Goal: Task Accomplishment & Management: Complete application form

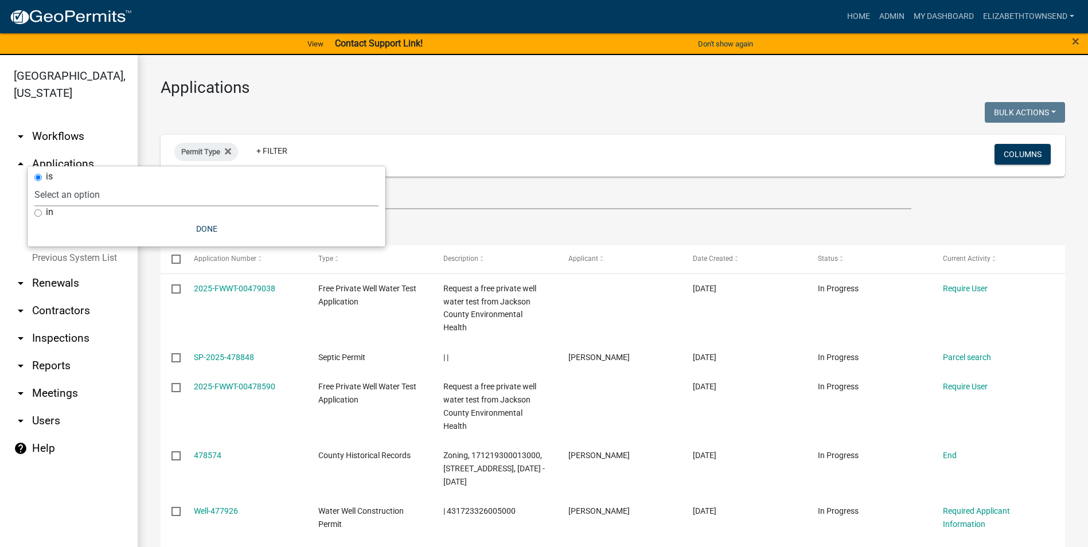
select select "3: 100"
click at [231, 151] on icon at bounding box center [228, 151] width 6 height 9
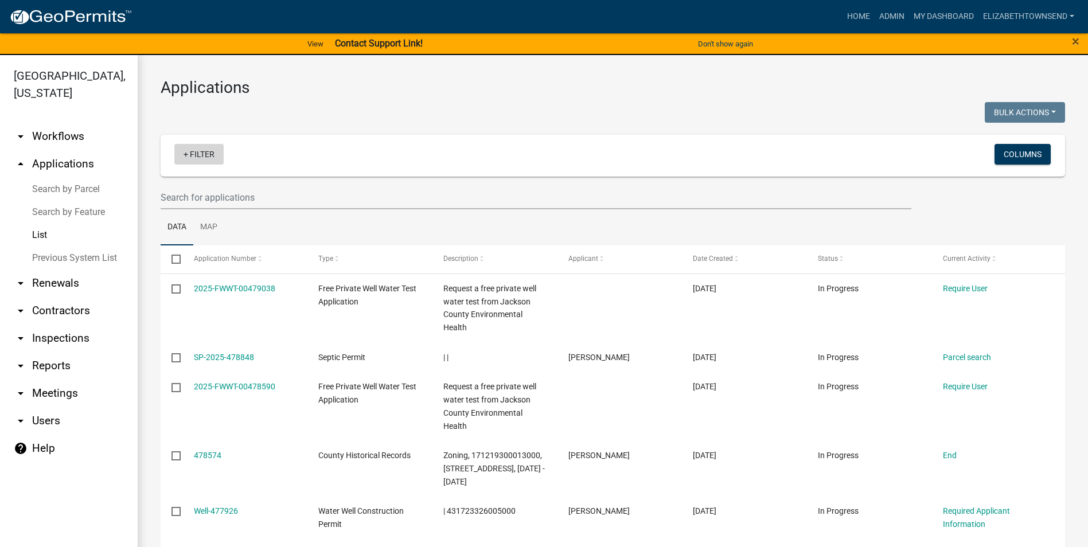
click at [218, 155] on link "+ Filter" at bounding box center [198, 154] width 49 height 21
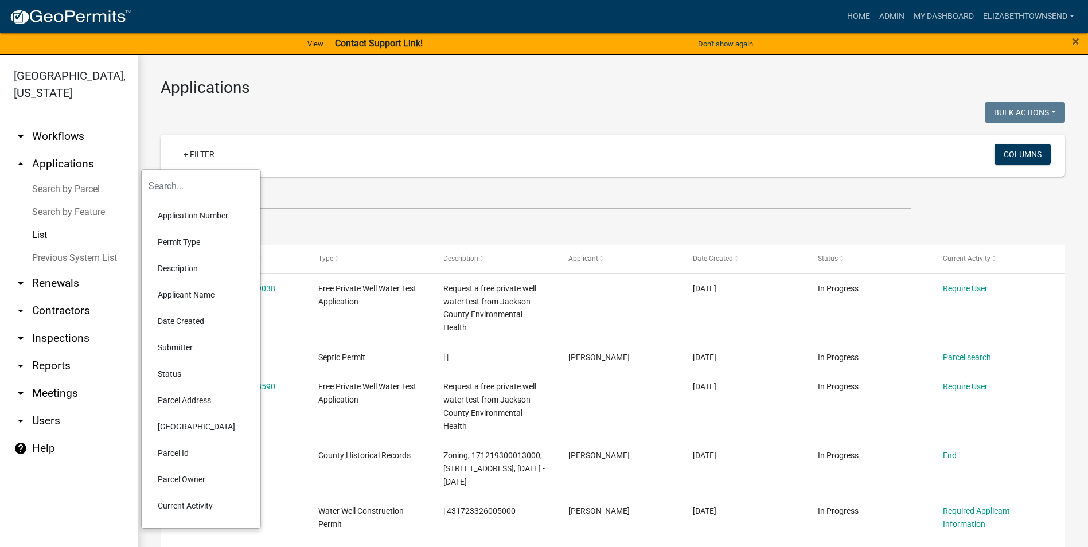
click at [191, 269] on li "Description" at bounding box center [201, 268] width 105 height 26
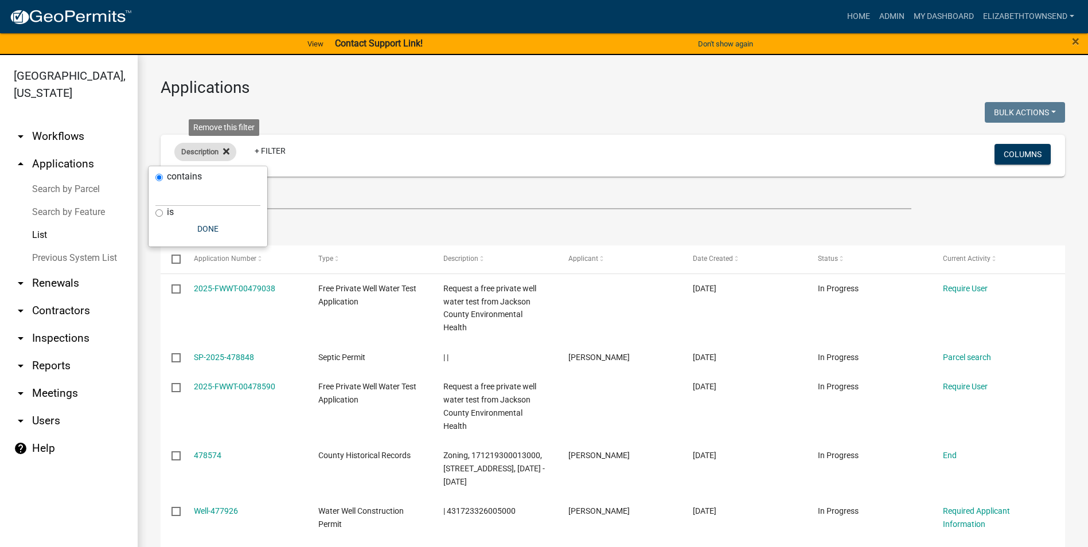
click at [229, 153] on icon at bounding box center [226, 152] width 6 height 6
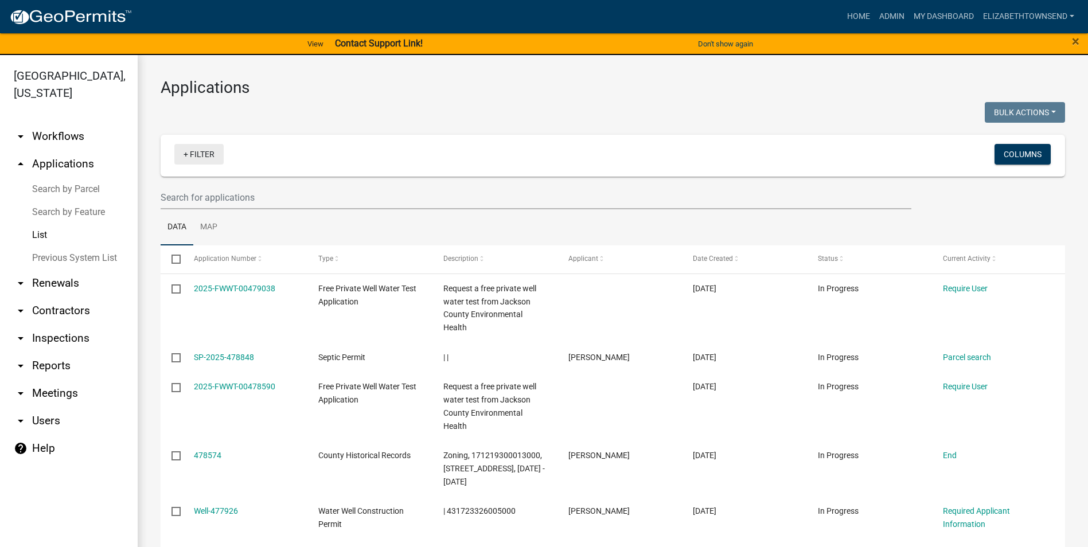
click at [198, 158] on link "+ Filter" at bounding box center [198, 154] width 49 height 21
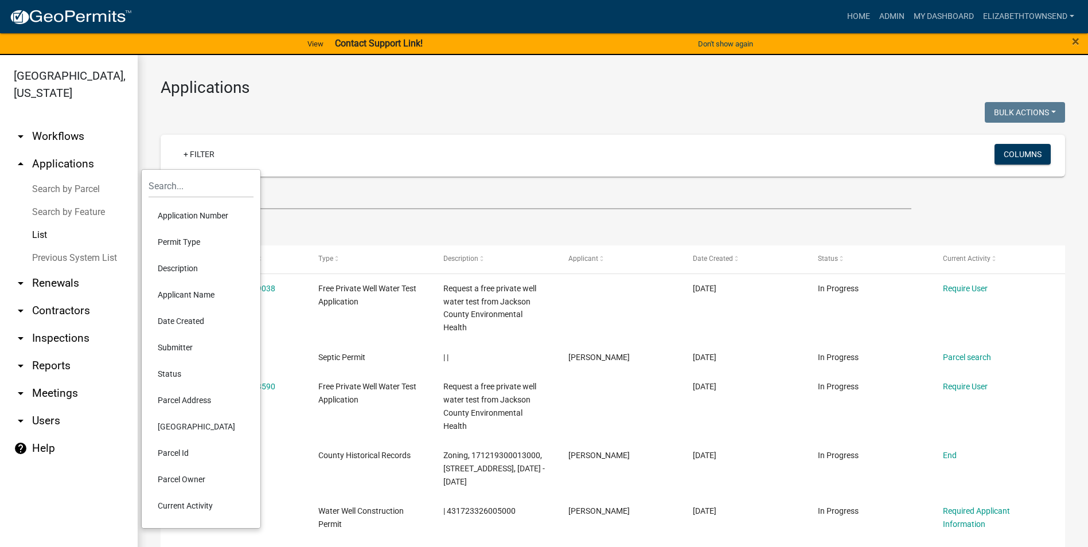
click at [181, 239] on li "Permit Type" at bounding box center [201, 242] width 105 height 26
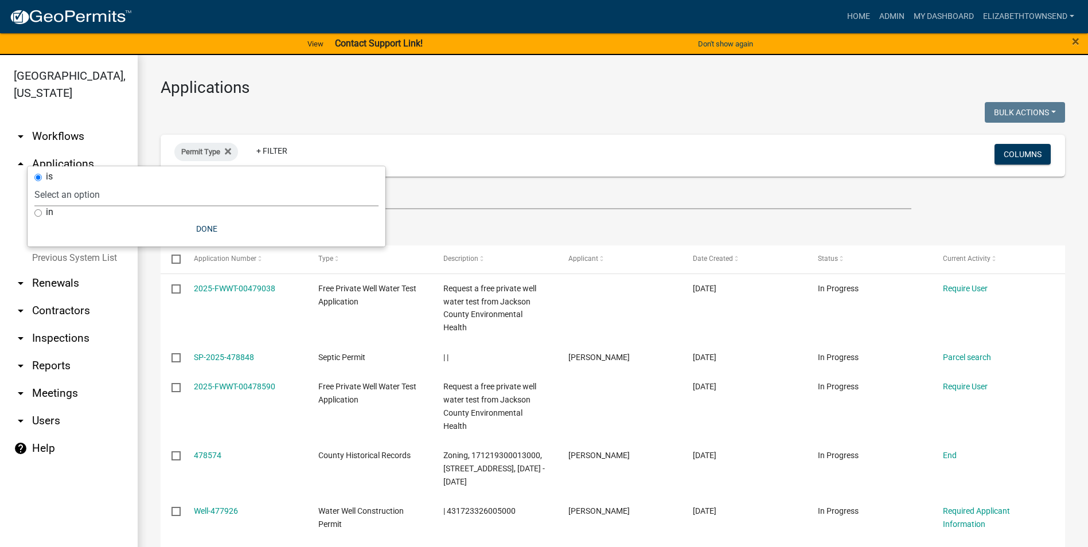
click at [102, 192] on select "Select an option County Historical Records DRAFT - Ag-Exempt Verification DRAFT…" at bounding box center [206, 195] width 344 height 24
select select "8b4afc6d-160d-421b-899b-e318c6853599"
click at [91, 183] on select "Select an option County Historical Records DRAFT - Ag-Exempt Verification DRAFT…" at bounding box center [206, 195] width 344 height 24
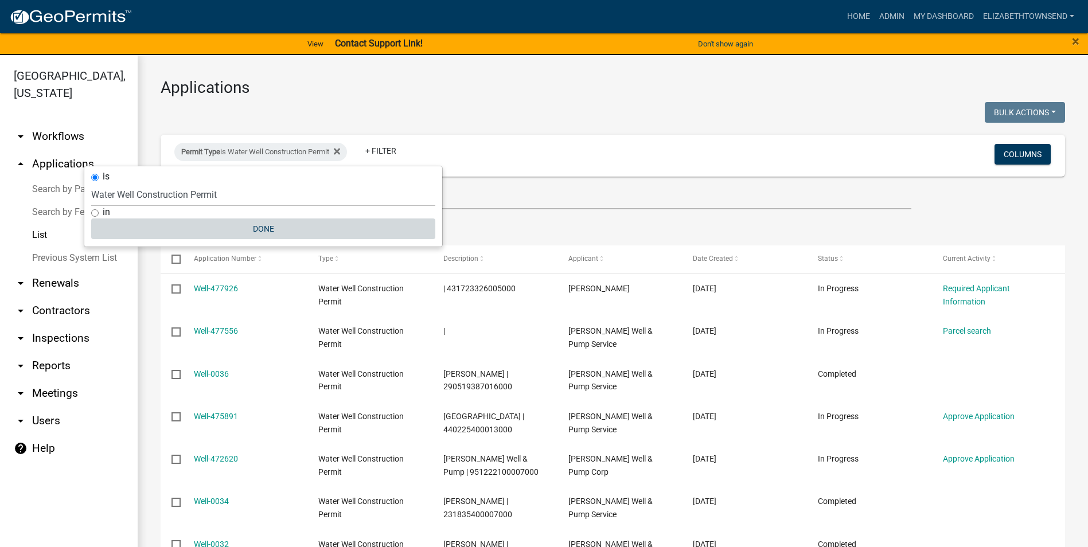
click at [263, 228] on button "Done" at bounding box center [263, 229] width 344 height 21
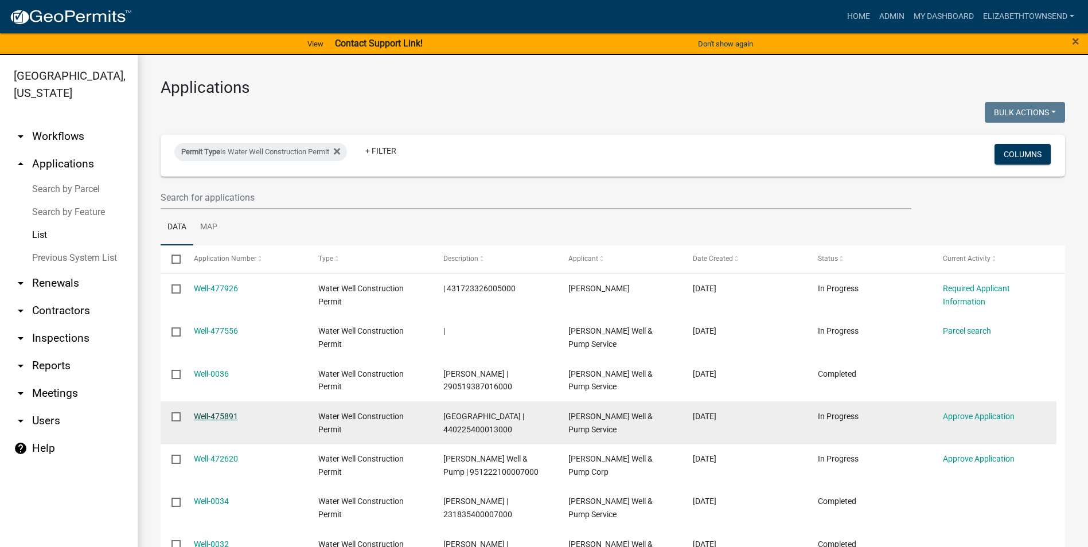
click at [209, 415] on link "Well-475891" at bounding box center [216, 416] width 44 height 9
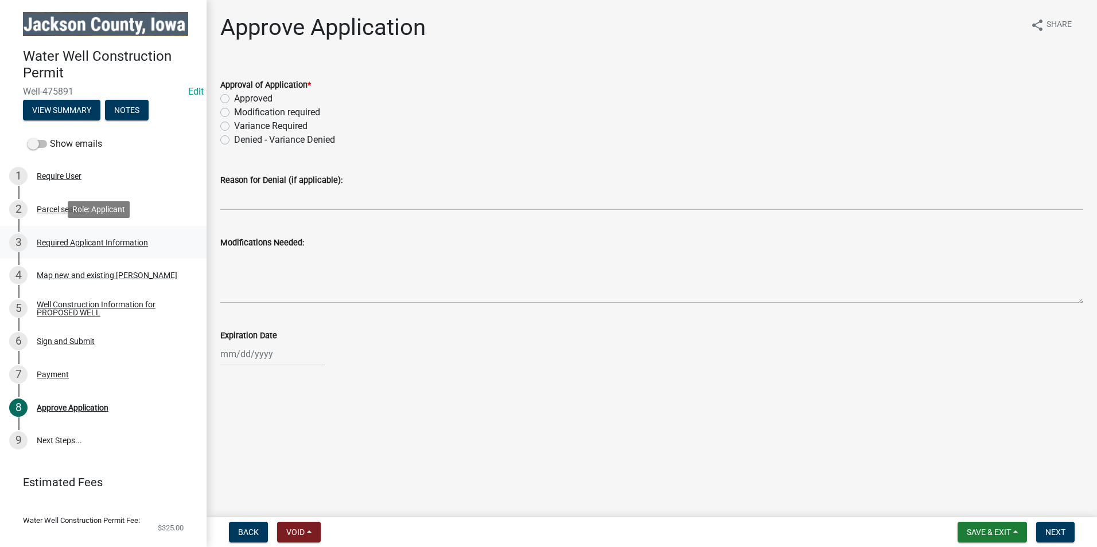
click at [104, 239] on div "Required Applicant Information" at bounding box center [92, 243] width 111 height 8
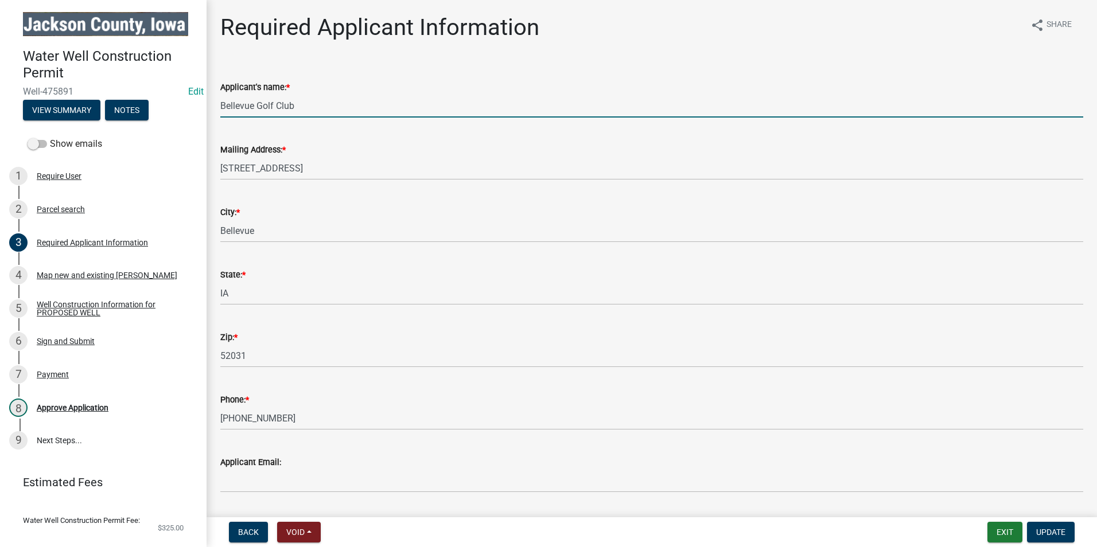
drag, startPoint x: 315, startPoint y: 111, endPoint x: 210, endPoint y: 113, distance: 105.0
click at [210, 113] on div "Required Applicant Information share Share Applicant's name: * Bellevue Golf Cl…" at bounding box center [651, 419] width 890 height 810
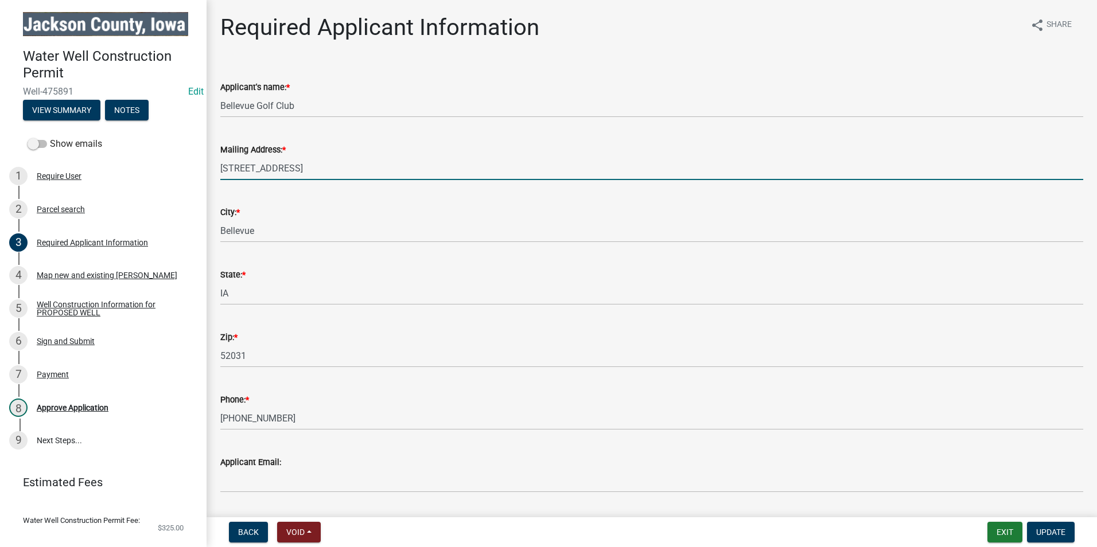
drag, startPoint x: 292, startPoint y: 169, endPoint x: 206, endPoint y: 173, distance: 86.7
click at [206, 173] on div "Water Well Construction Permit Well-475891 Edit View Summary Notes Show emails …" at bounding box center [548, 273] width 1097 height 547
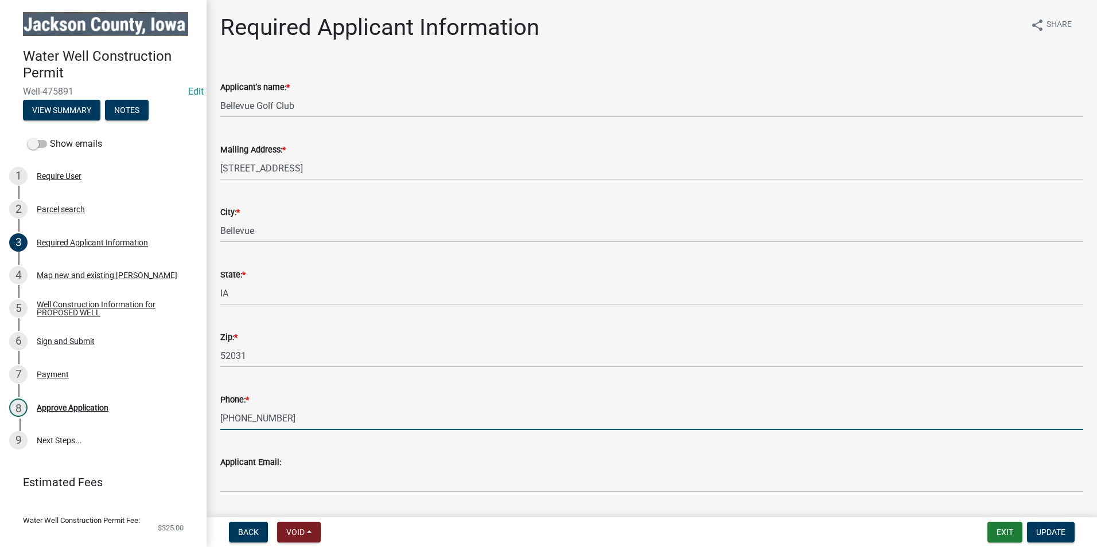
drag, startPoint x: 292, startPoint y: 415, endPoint x: 229, endPoint y: 418, distance: 63.8
click at [209, 419] on div "Required Applicant Information share Share Applicant's name: * Bellevue Golf Cl…" at bounding box center [651, 419] width 890 height 810
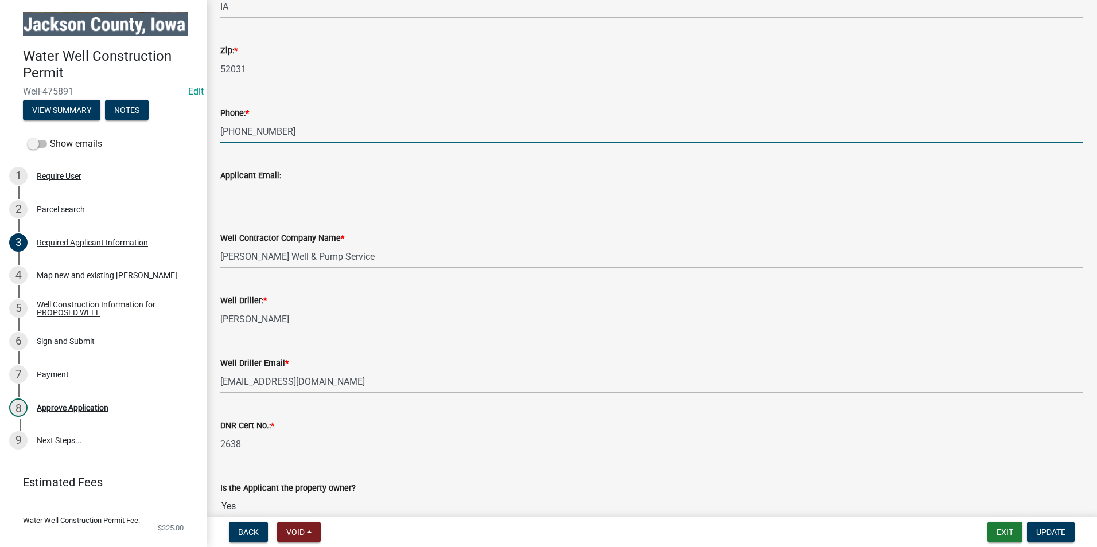
scroll to position [57, 0]
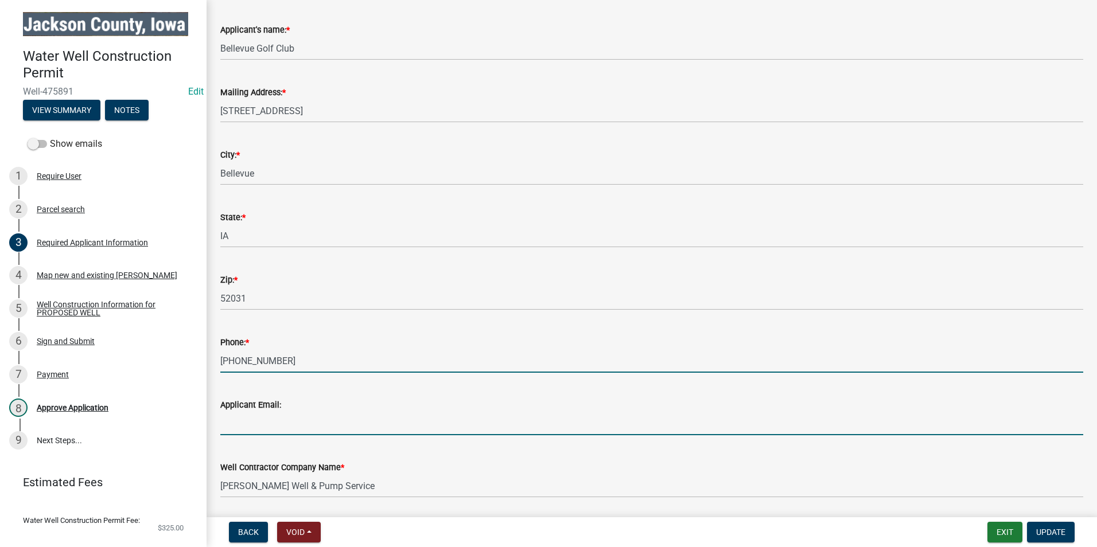
drag, startPoint x: 485, startPoint y: 414, endPoint x: 489, endPoint y: 409, distance: 6.1
click at [485, 414] on input "Applicant Email:" at bounding box center [651, 424] width 863 height 24
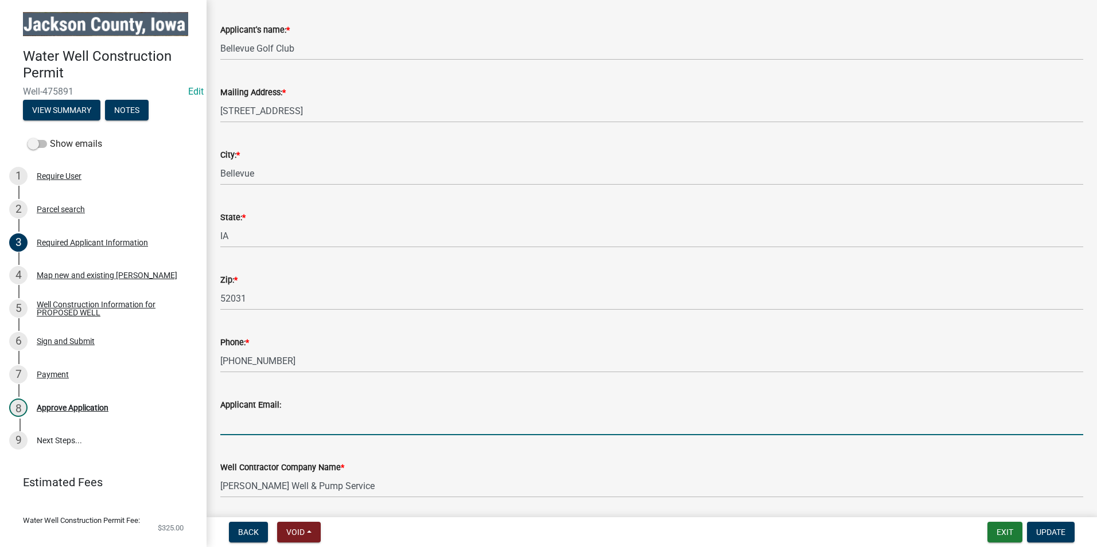
click at [551, 93] on div "Mailing Address: *" at bounding box center [651, 92] width 863 height 14
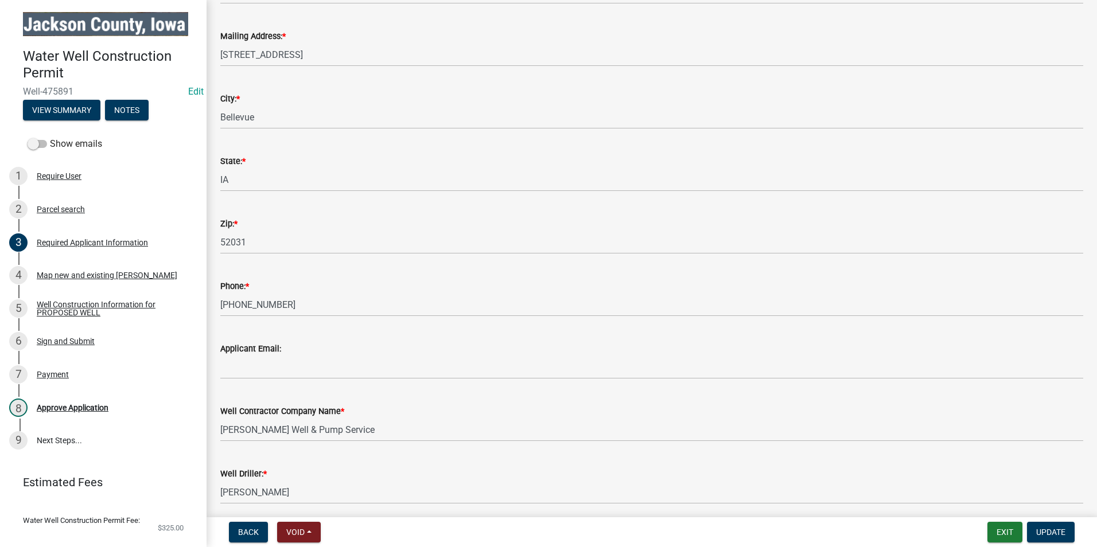
scroll to position [115, 0]
click at [79, 404] on div "Approve Application" at bounding box center [73, 408] width 72 height 8
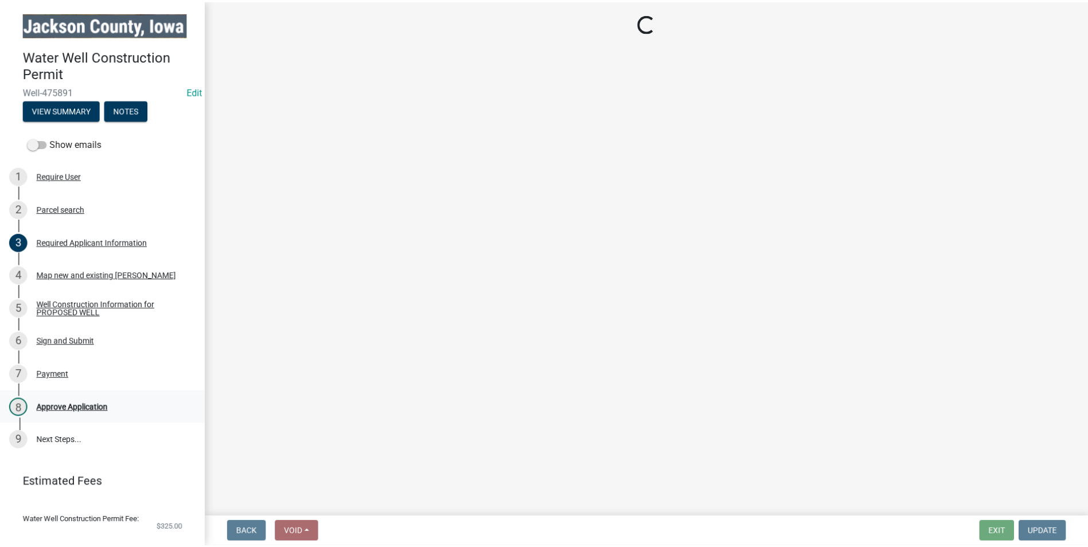
scroll to position [0, 0]
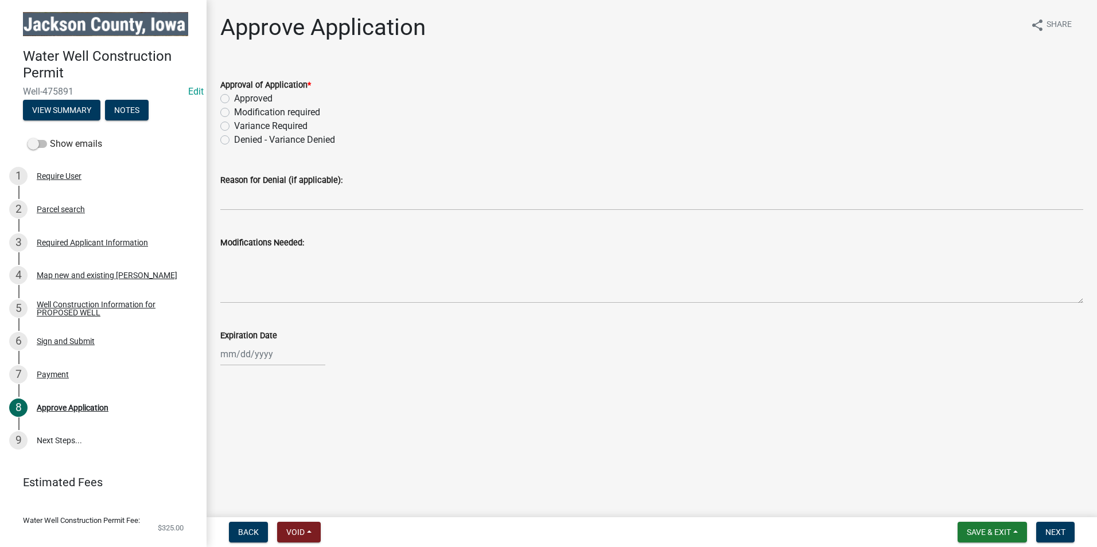
click at [234, 99] on label "Approved" at bounding box center [253, 99] width 38 height 14
click at [234, 99] on input "Approved" at bounding box center [237, 95] width 7 height 7
radio input "true"
click at [257, 361] on div at bounding box center [272, 354] width 105 height 24
select select "9"
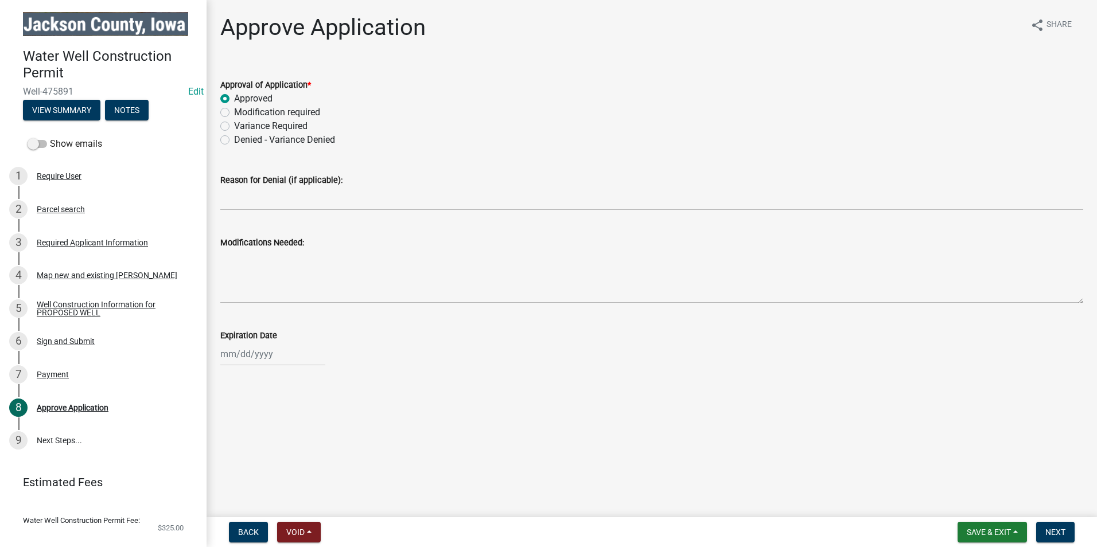
select select "2025"
click at [249, 271] on div "16" at bounding box center [250, 275] width 18 height 18
type input "[DATE]"
select select "9"
select select "2025"
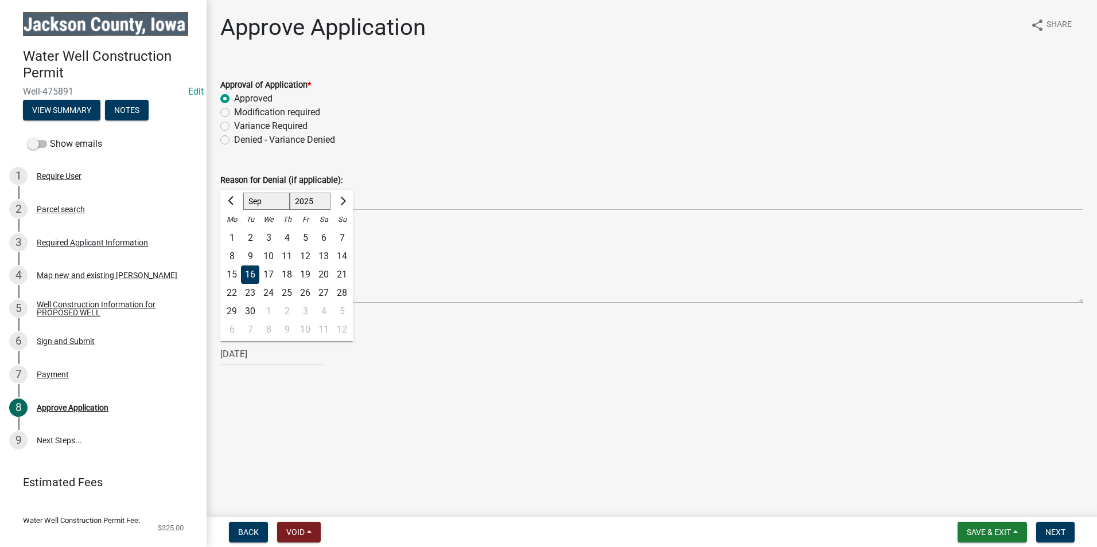
click at [274, 358] on div "[DATE] [PERSON_NAME] Apr May Jun [DATE] Aug Sep Oct Nov [DATE] 1526 1527 1528 1…" at bounding box center [272, 354] width 105 height 24
click at [344, 197] on button "Next month" at bounding box center [342, 201] width 14 height 18
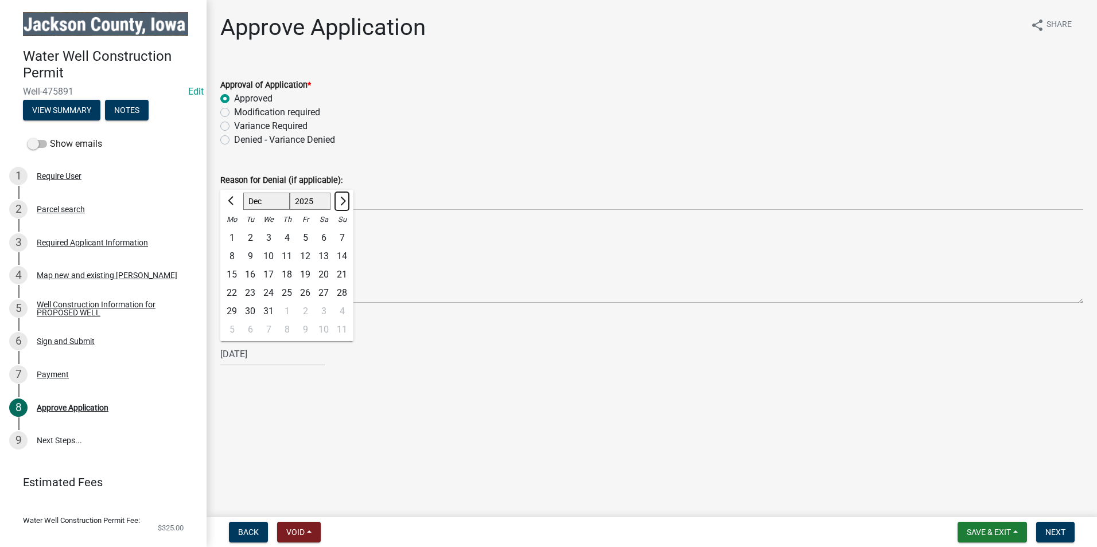
select select "1"
select select "2026"
click at [344, 197] on button "Next month" at bounding box center [342, 201] width 14 height 18
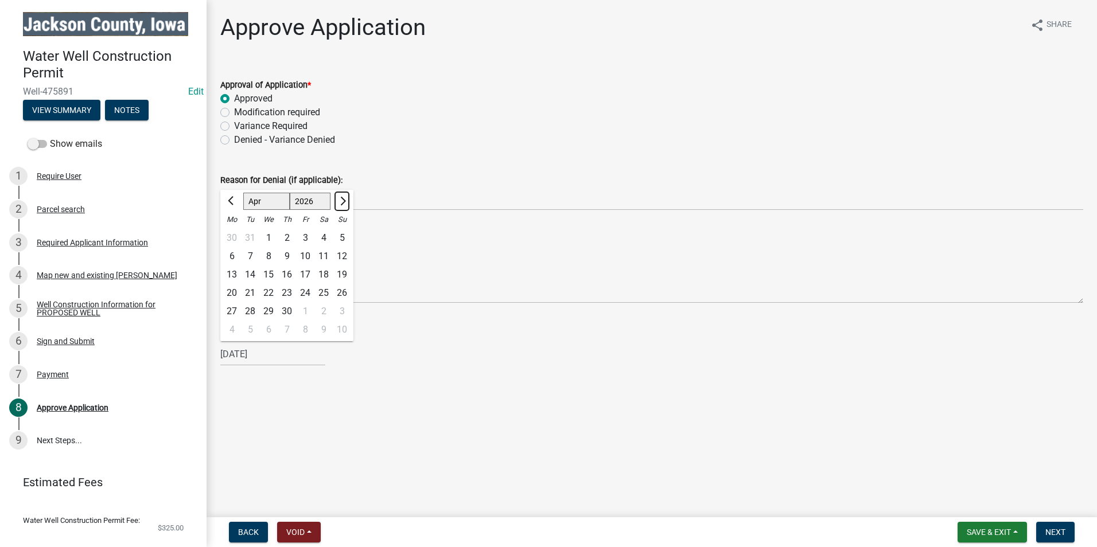
click at [344, 198] on button "Next month" at bounding box center [342, 201] width 14 height 18
click at [344, 198] on span "Next month" at bounding box center [341, 201] width 9 height 9
click at [344, 198] on button "Next month" at bounding box center [342, 201] width 14 height 18
click at [344, 198] on span "Next month" at bounding box center [341, 201] width 9 height 9
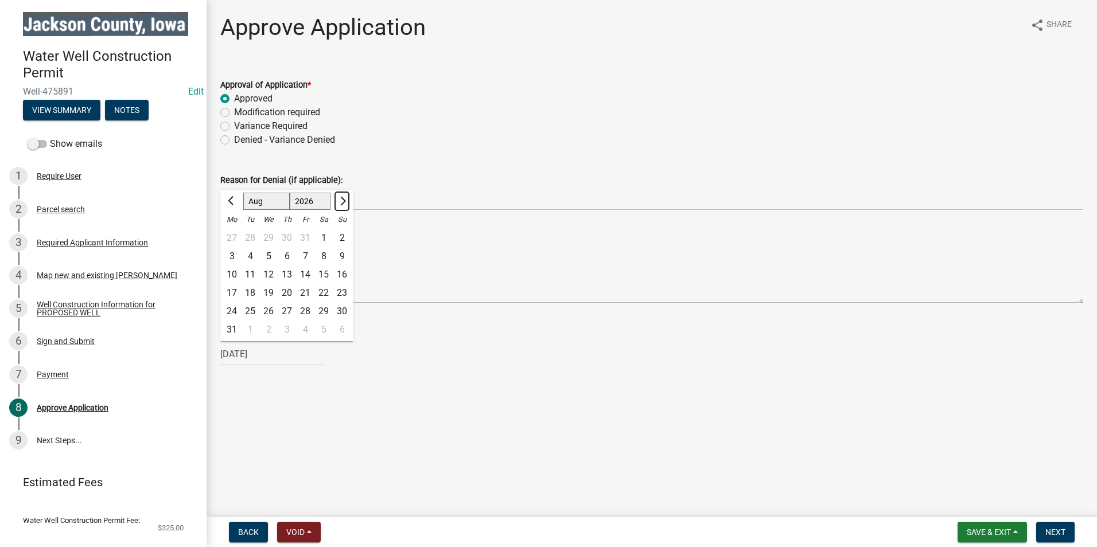
select select "9"
click at [271, 274] on div "16" at bounding box center [268, 275] width 18 height 18
type input "[DATE]"
click at [1064, 536] on span "Next" at bounding box center [1055, 532] width 20 height 9
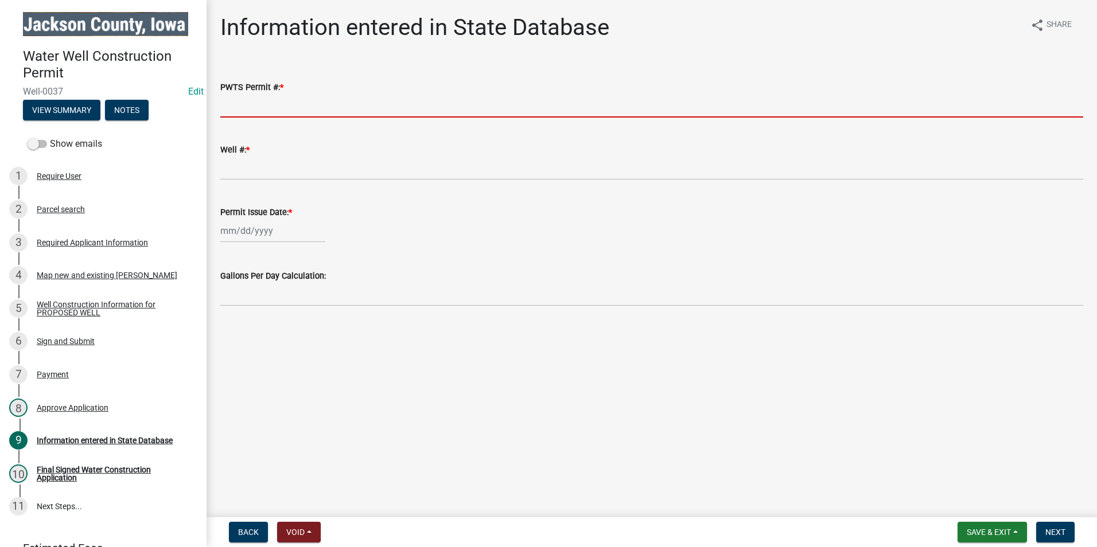
paste input "65105"
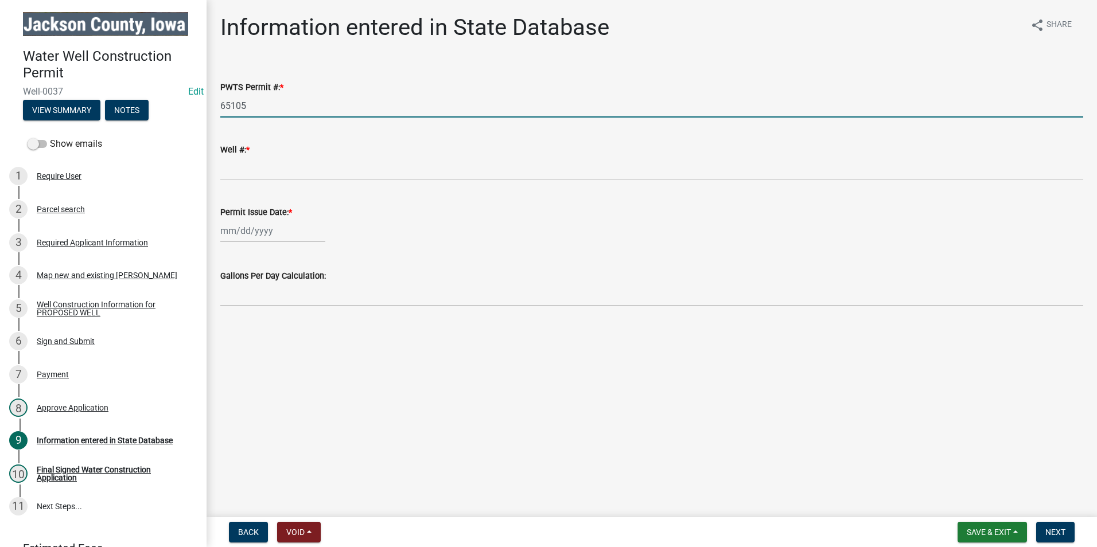
type input "65105"
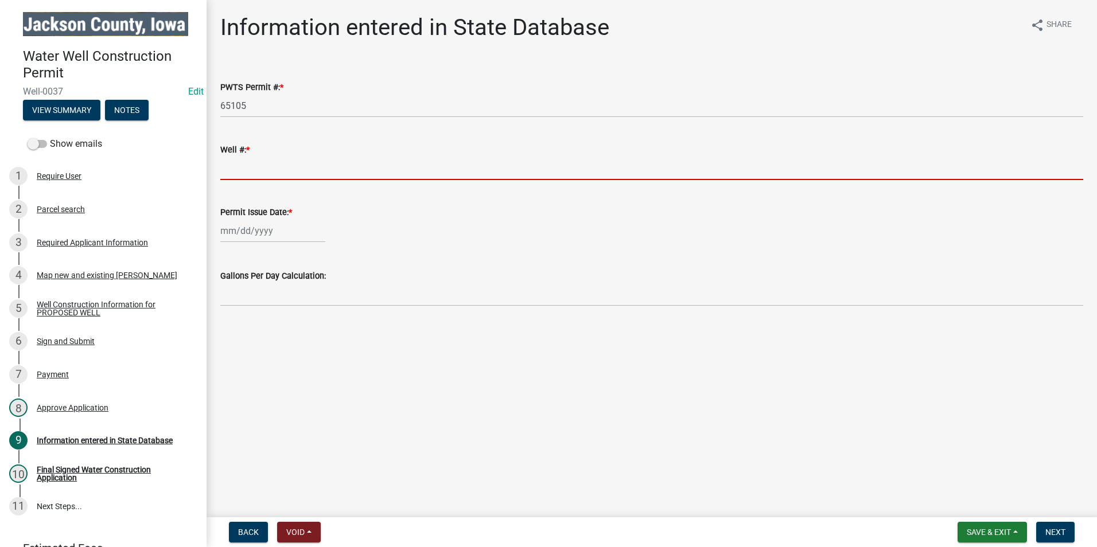
paste input "2241576"
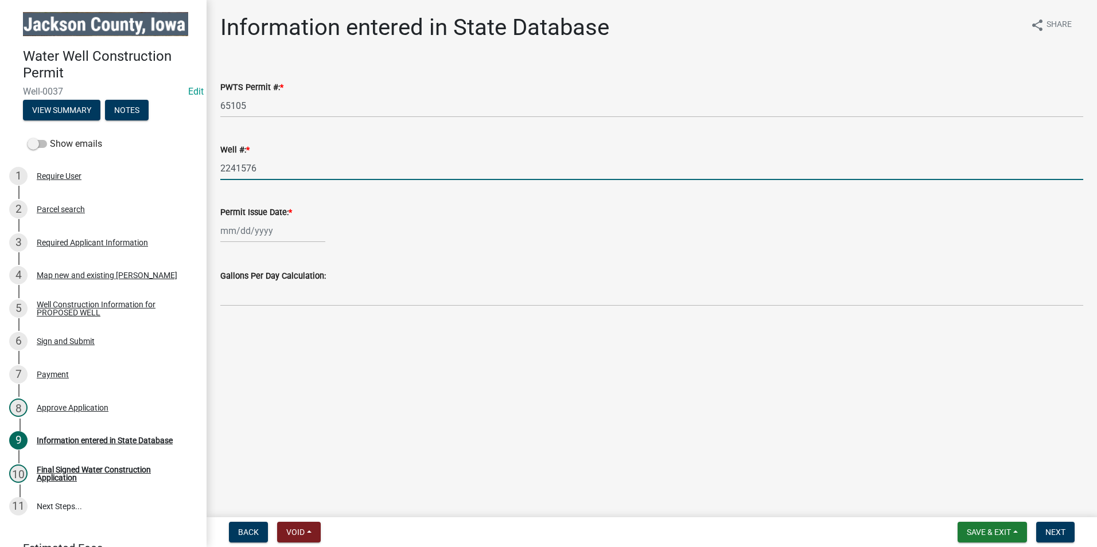
type input "2241576"
click at [257, 230] on div at bounding box center [272, 231] width 105 height 24
select select "9"
select select "2025"
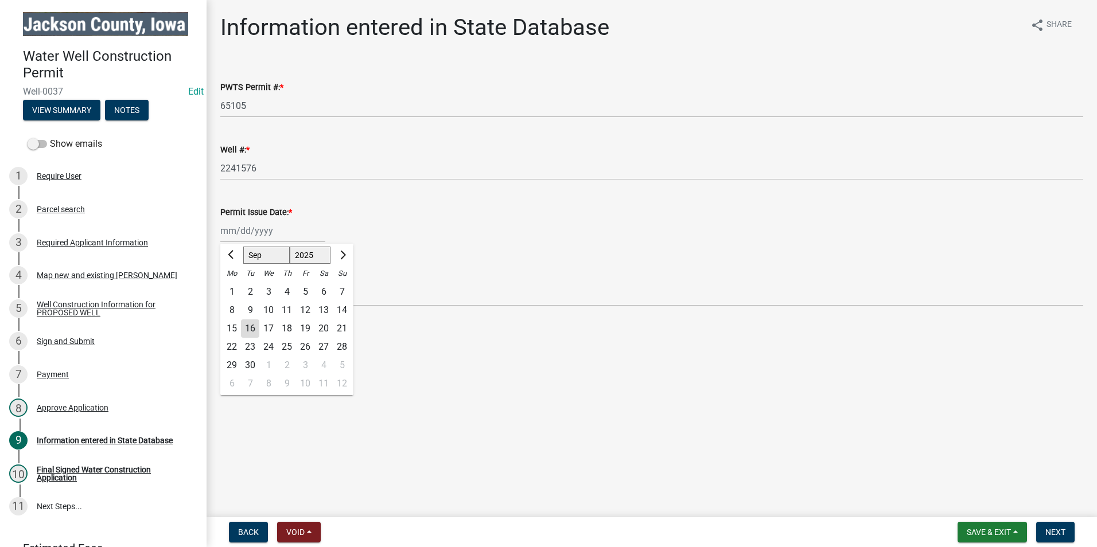
click at [249, 325] on div "16" at bounding box center [250, 328] width 18 height 18
type input "[DATE]"
click at [1058, 535] on span "Next" at bounding box center [1055, 532] width 20 height 9
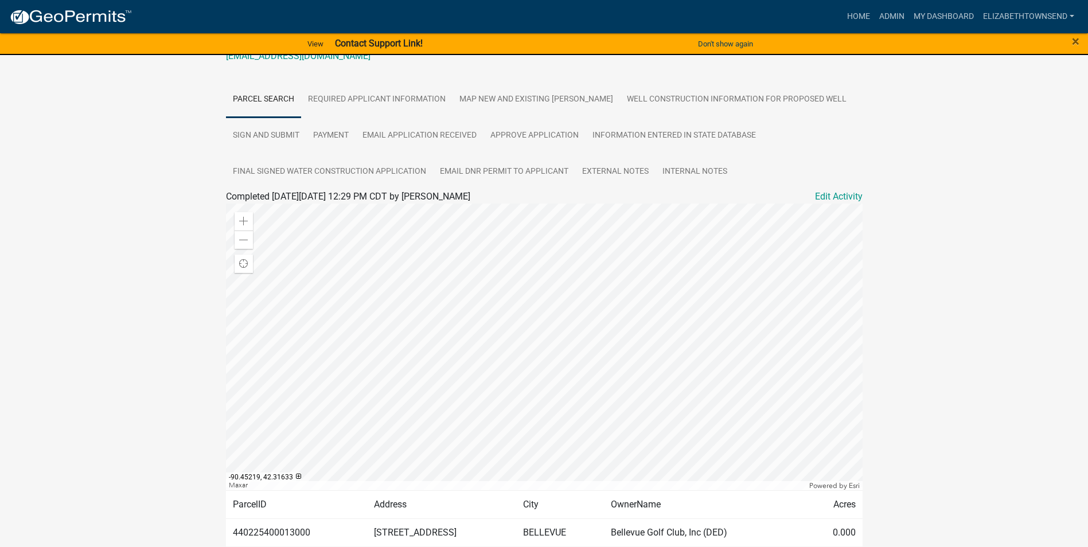
scroll to position [20, 0]
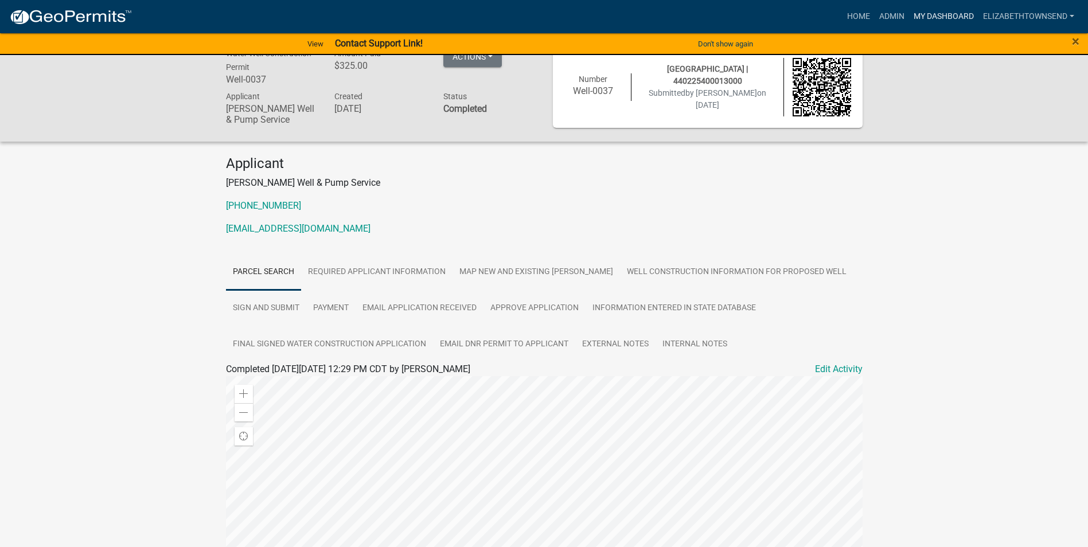
click at [950, 15] on link "My Dashboard" at bounding box center [943, 17] width 69 height 22
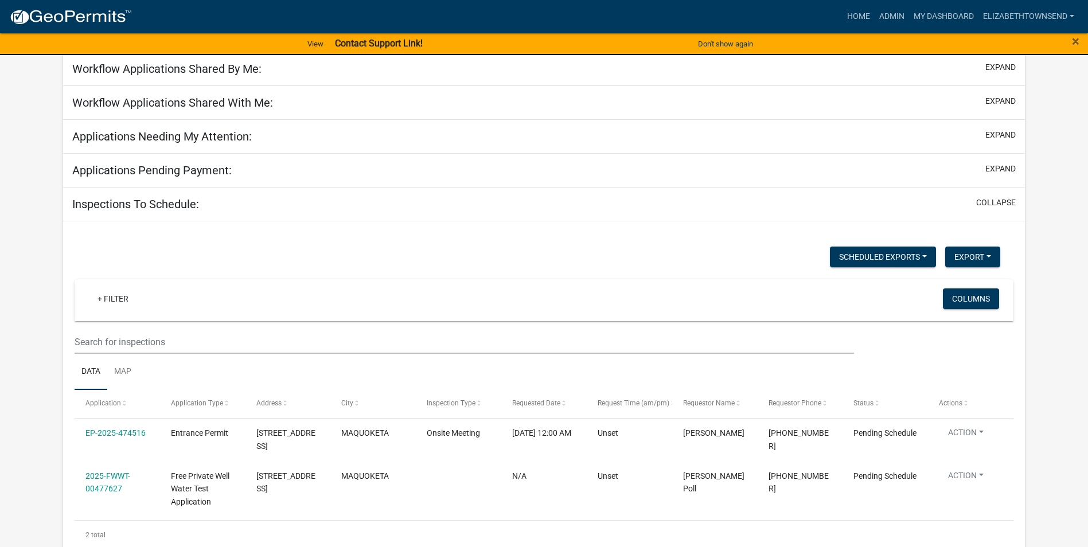
scroll to position [115, 0]
select select "3: 100"
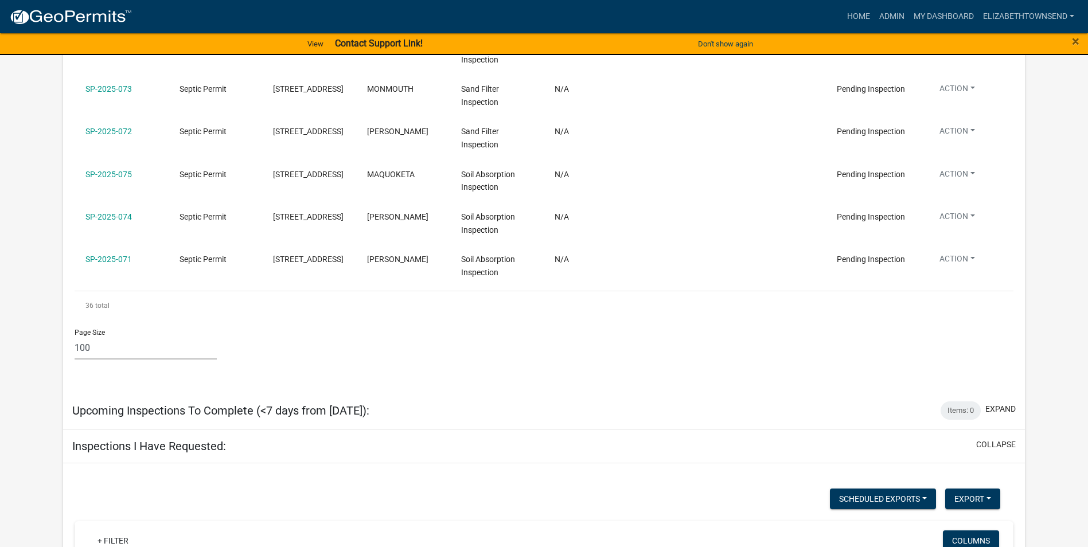
scroll to position [1831, 0]
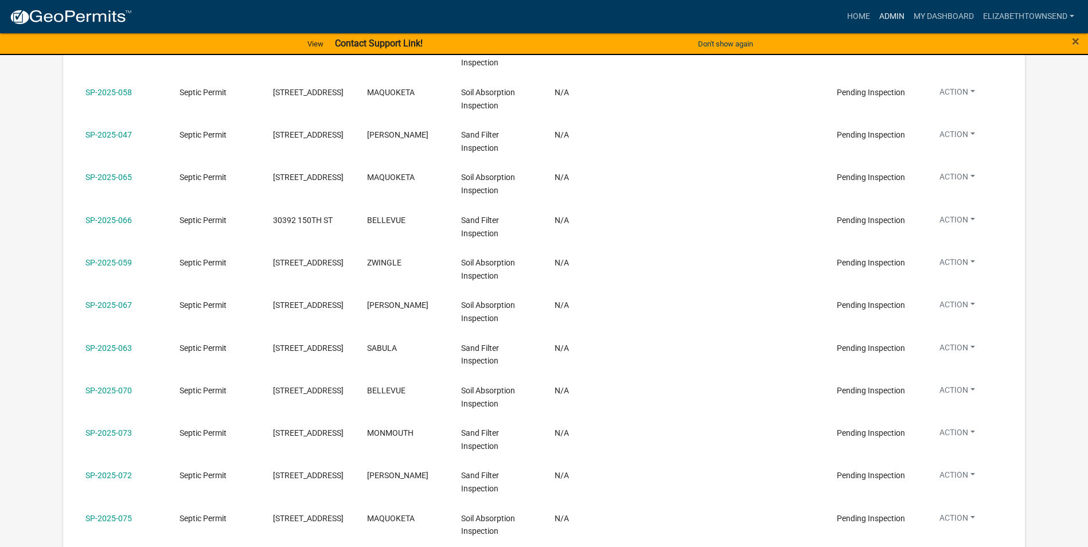
click at [891, 16] on link "Admin" at bounding box center [892, 17] width 34 height 22
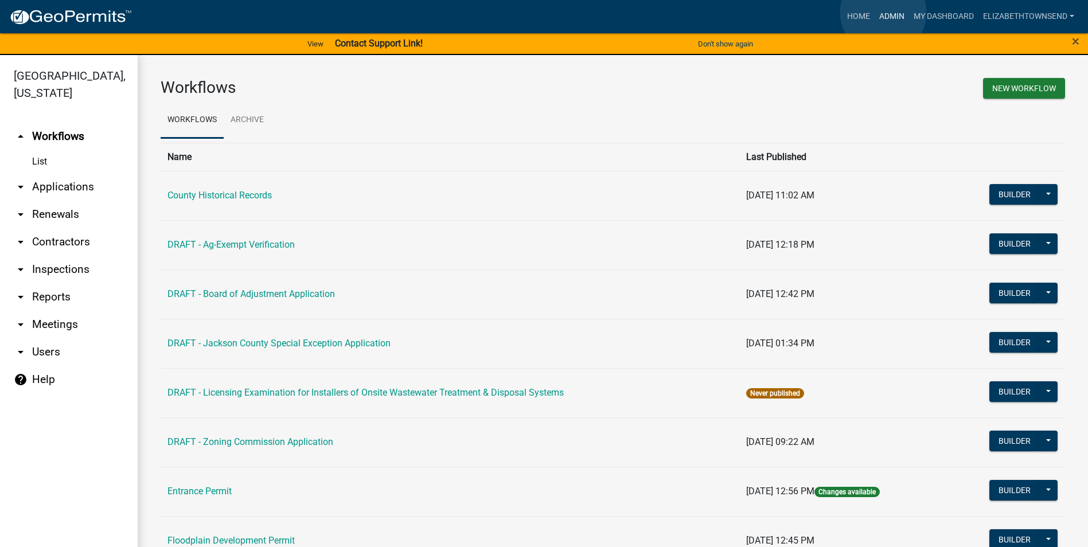
click at [883, 13] on link "Admin" at bounding box center [892, 17] width 34 height 22
click at [950, 16] on link "My Dashboard" at bounding box center [943, 17] width 69 height 22
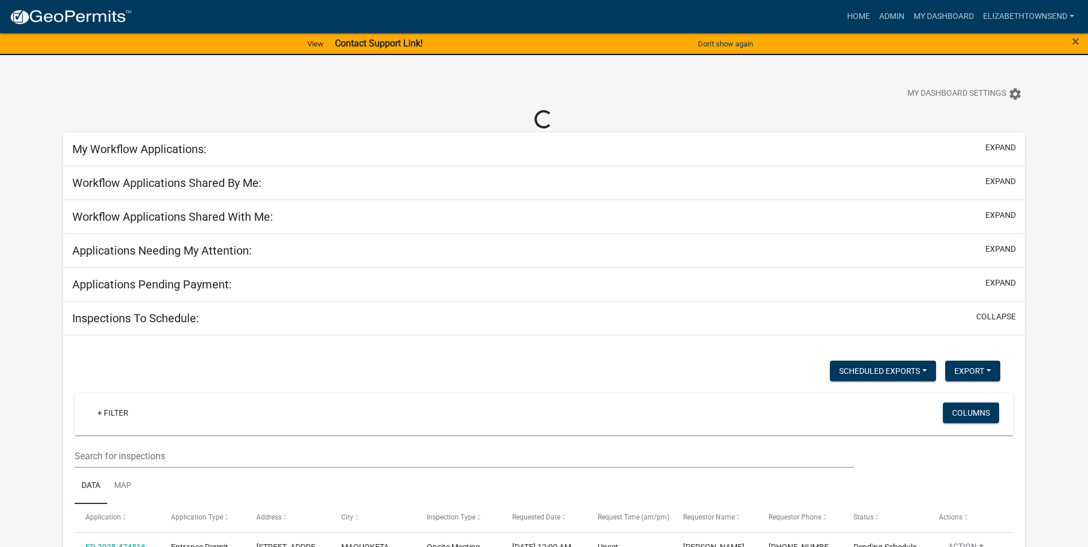
select select "3: 100"
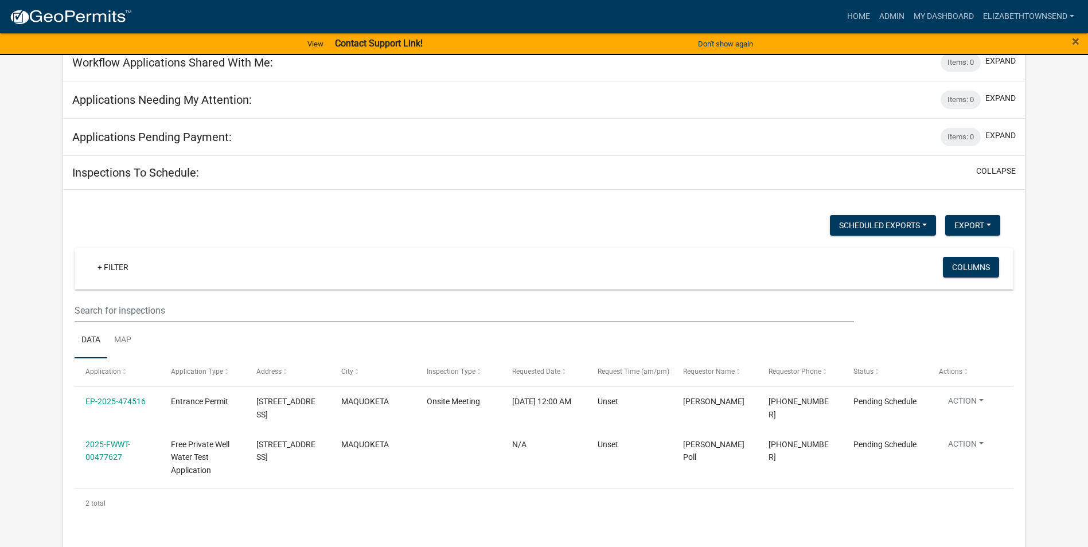
scroll to position [115, 0]
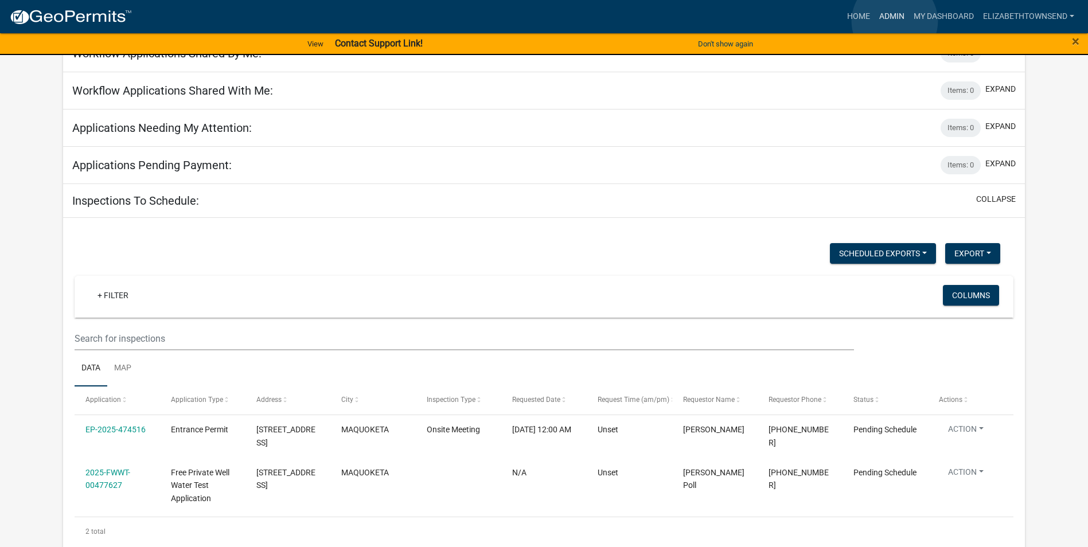
click at [895, 21] on link "Admin" at bounding box center [892, 17] width 34 height 22
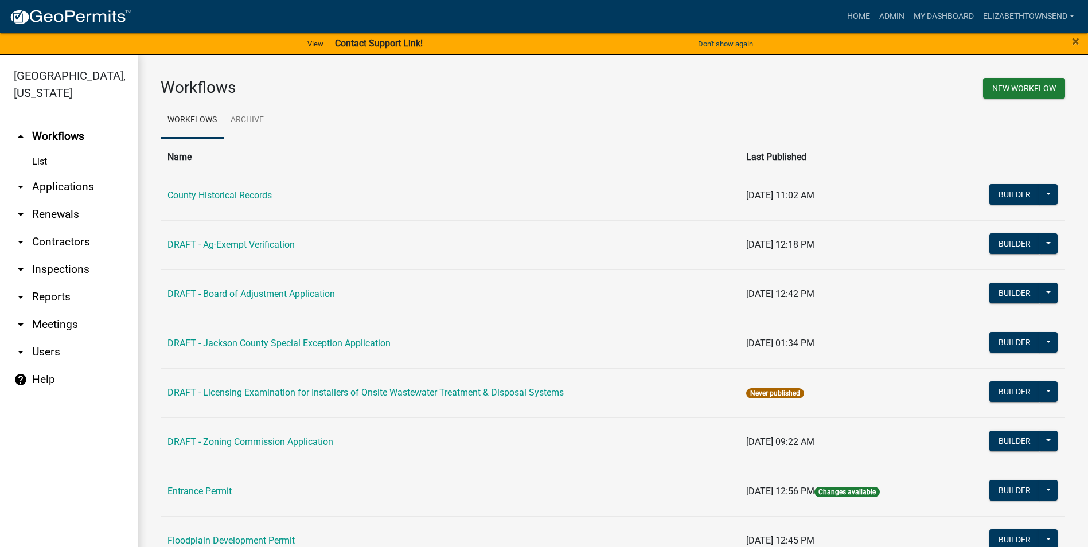
click at [71, 173] on link "arrow_drop_down Applications" at bounding box center [69, 187] width 138 height 28
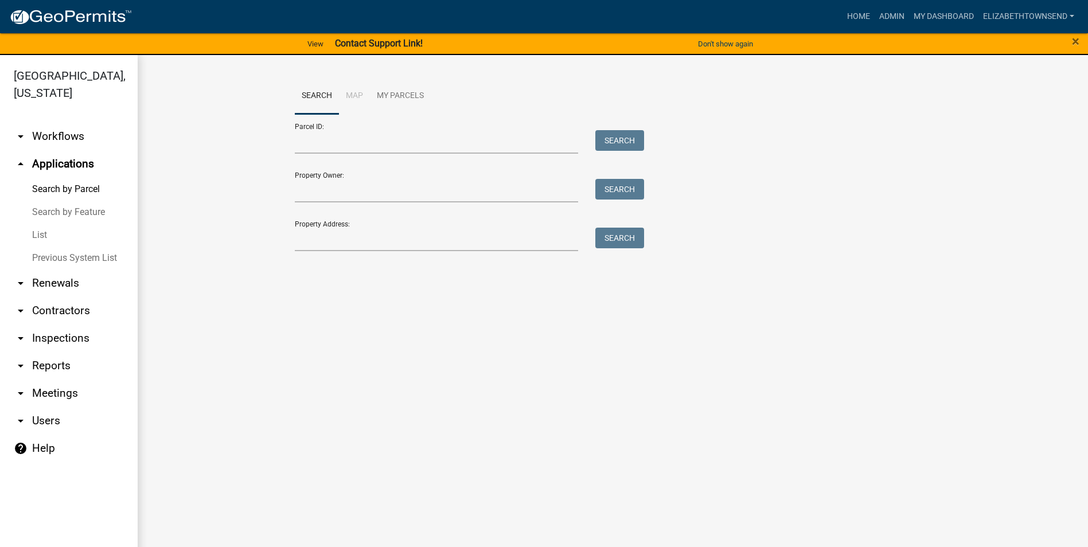
click at [45, 224] on link "List" at bounding box center [69, 235] width 138 height 23
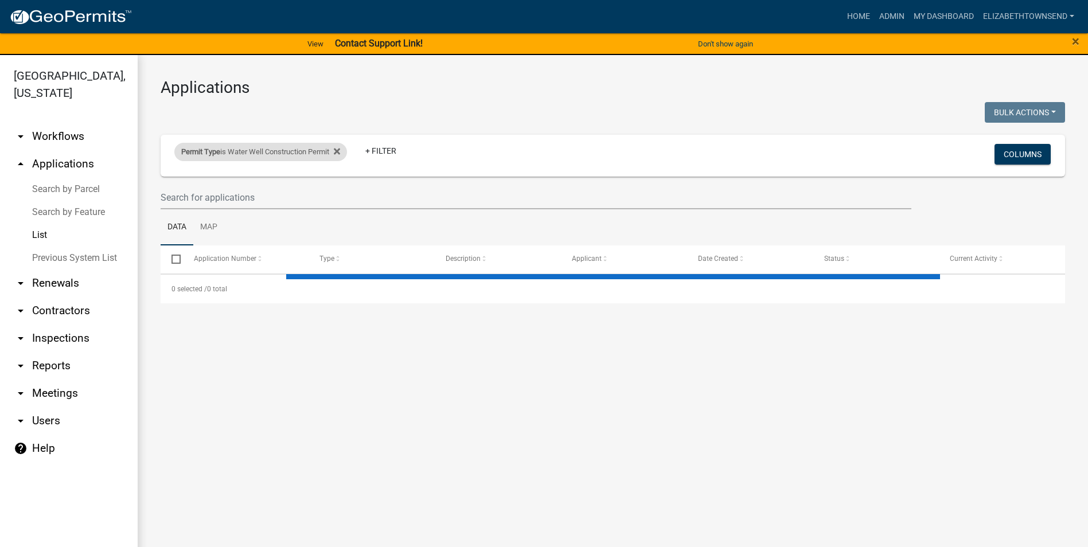
select select "3: 100"
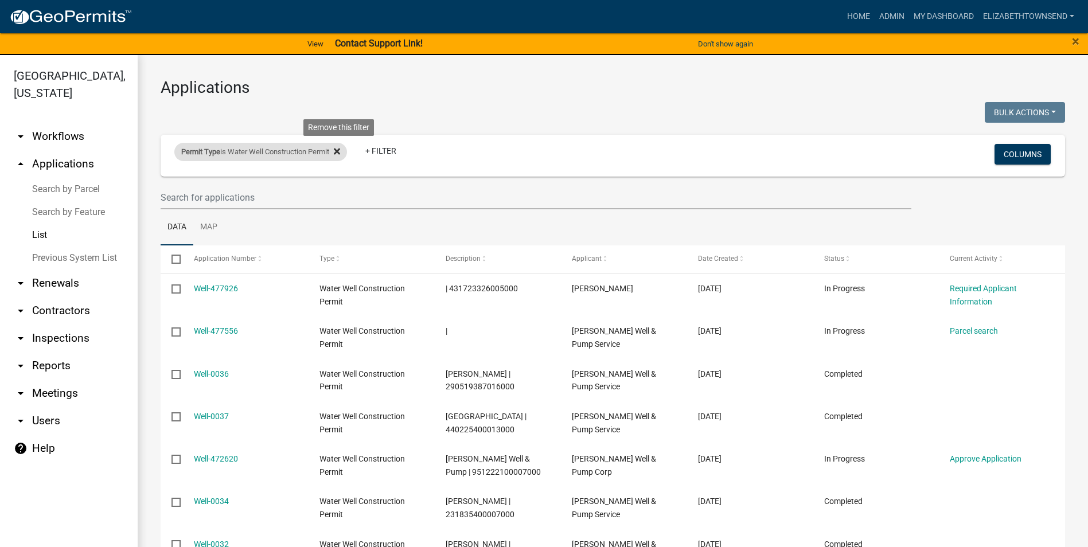
click at [340, 152] on icon at bounding box center [337, 151] width 6 height 9
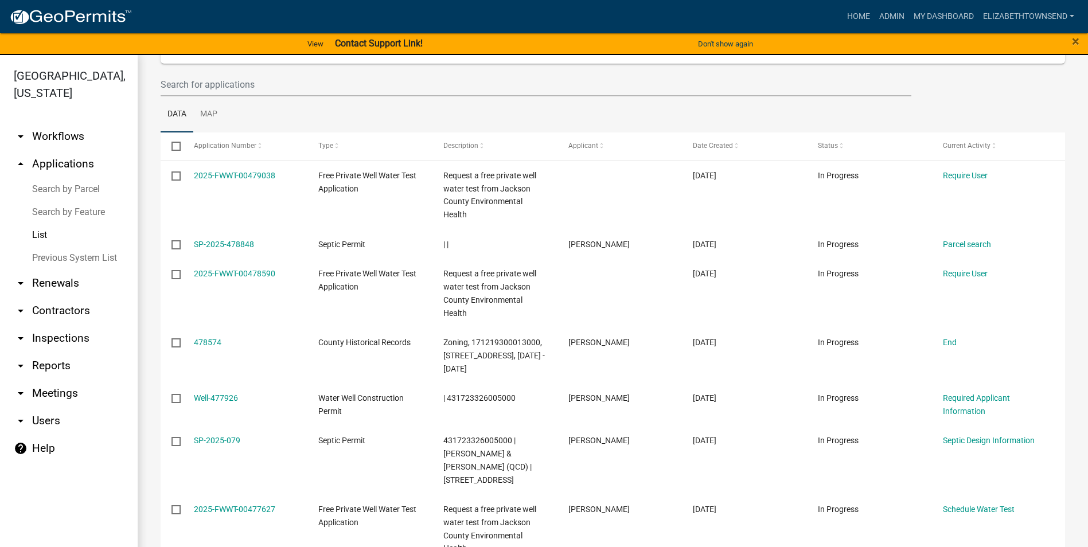
scroll to position [57, 0]
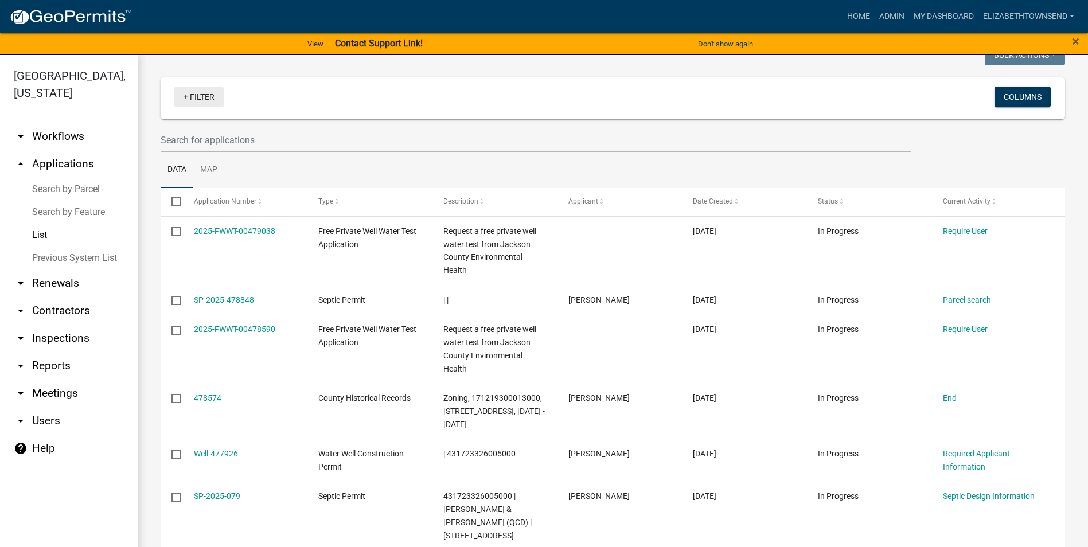
click at [190, 99] on link "+ Filter" at bounding box center [198, 97] width 49 height 21
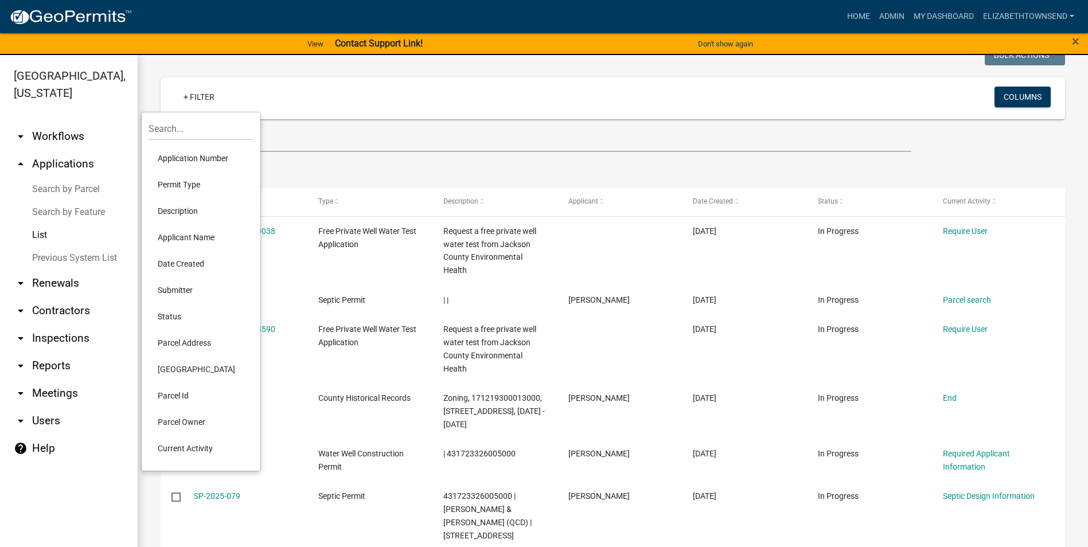
click at [191, 184] on li "Permit Type" at bounding box center [201, 184] width 105 height 26
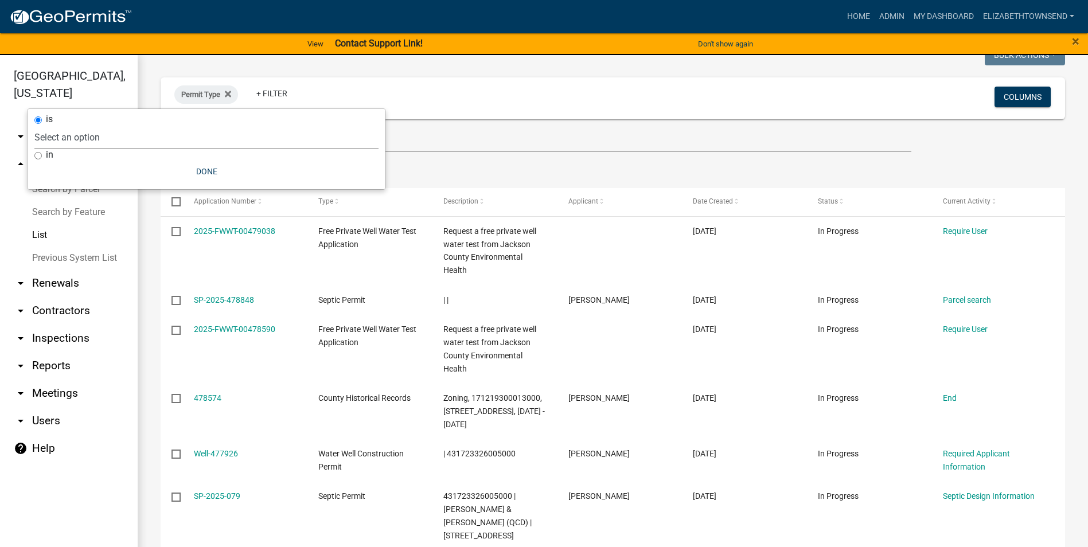
click at [138, 138] on select "Select an option County Historical Records DRAFT - Ag-Exempt Verification DRAFT…" at bounding box center [206, 138] width 344 height 24
select select "8b4afc6d-160d-421b-899b-e318c6853599"
click at [91, 126] on select "Select an option County Historical Records DRAFT - Ag-Exempt Verification DRAFT…" at bounding box center [206, 138] width 344 height 24
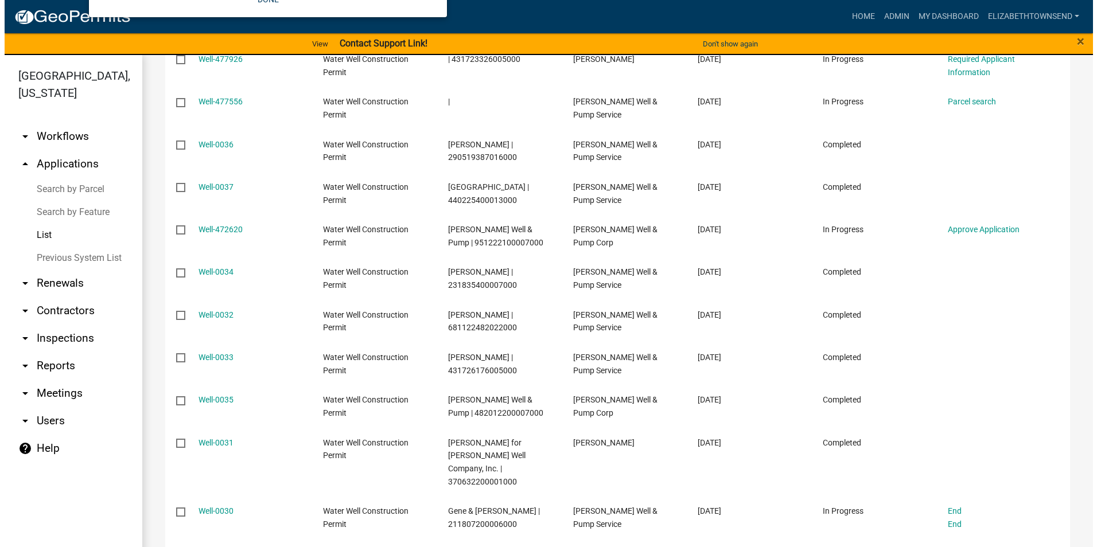
scroll to position [0, 0]
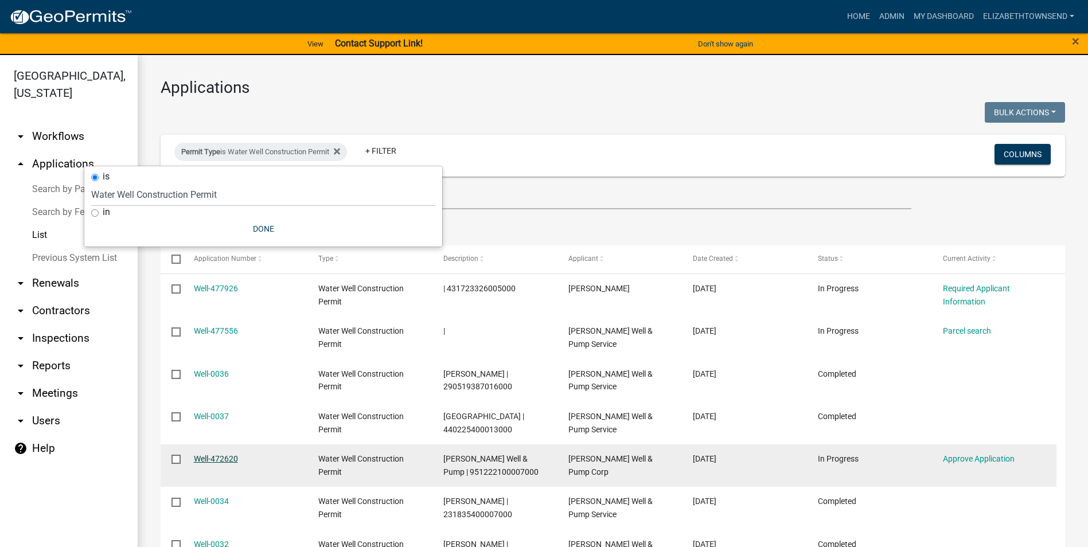
click at [220, 458] on link "Well-472620" at bounding box center [216, 458] width 44 height 9
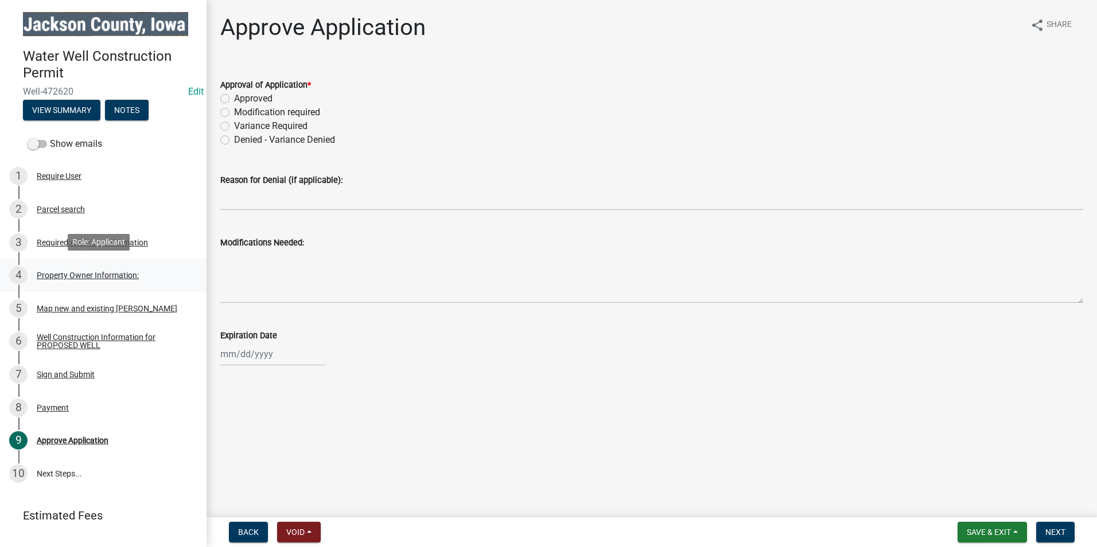
click at [98, 277] on div "Property Owner Information:" at bounding box center [88, 275] width 102 height 8
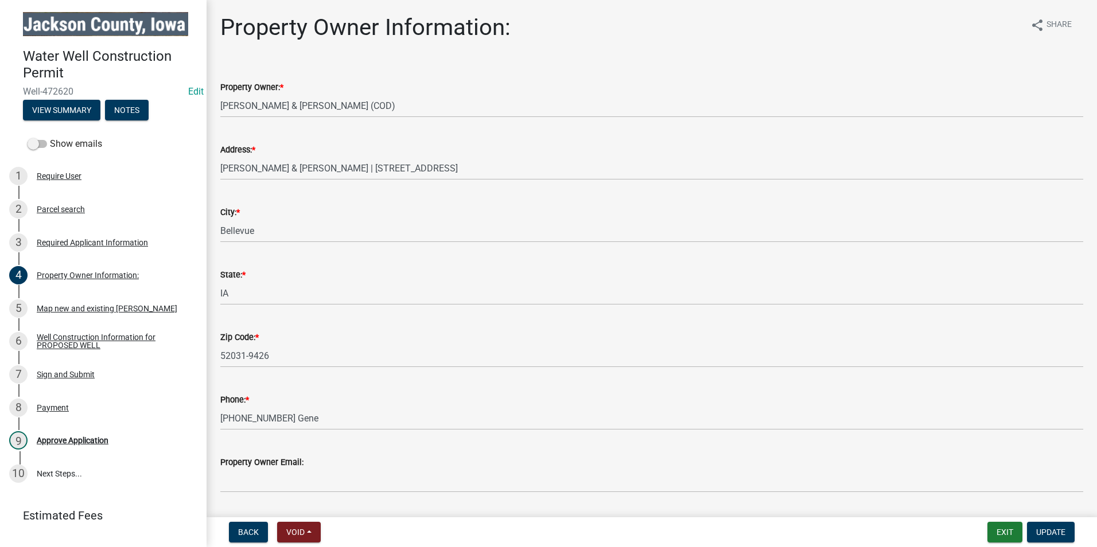
scroll to position [34, 0]
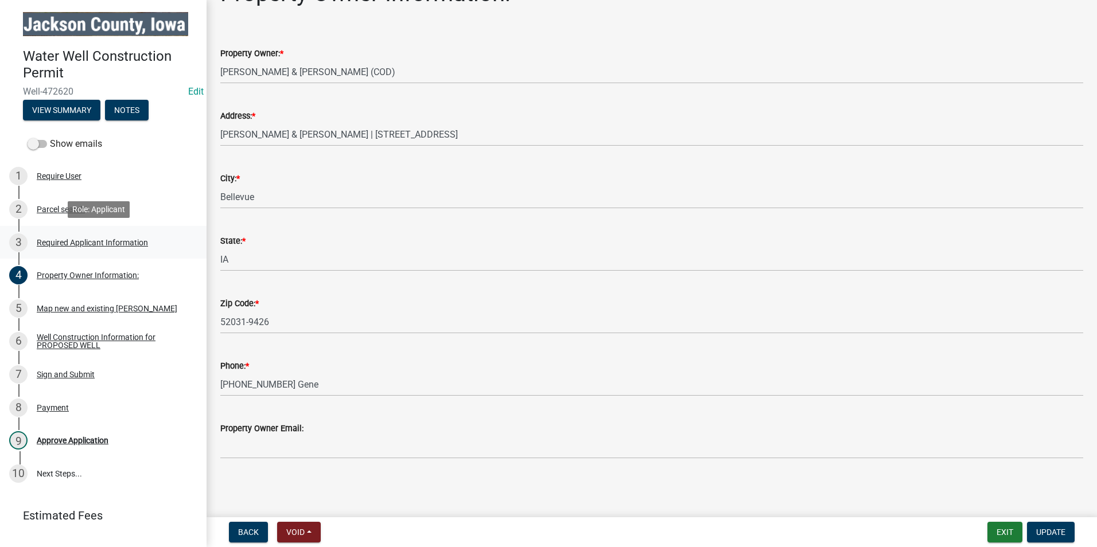
click at [109, 233] on div "3 Required Applicant Information" at bounding box center [98, 242] width 179 height 18
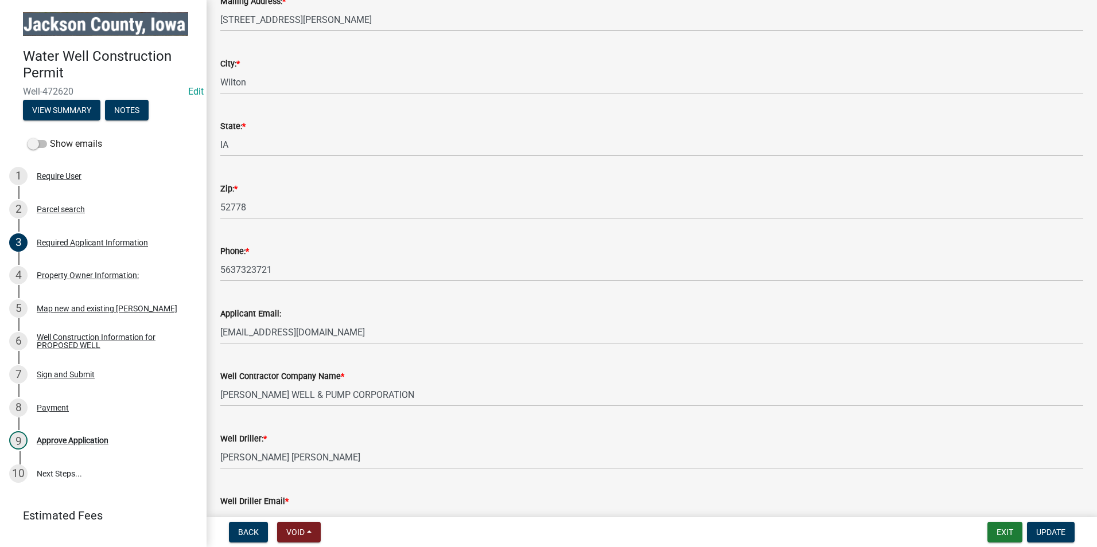
scroll to position [0, 0]
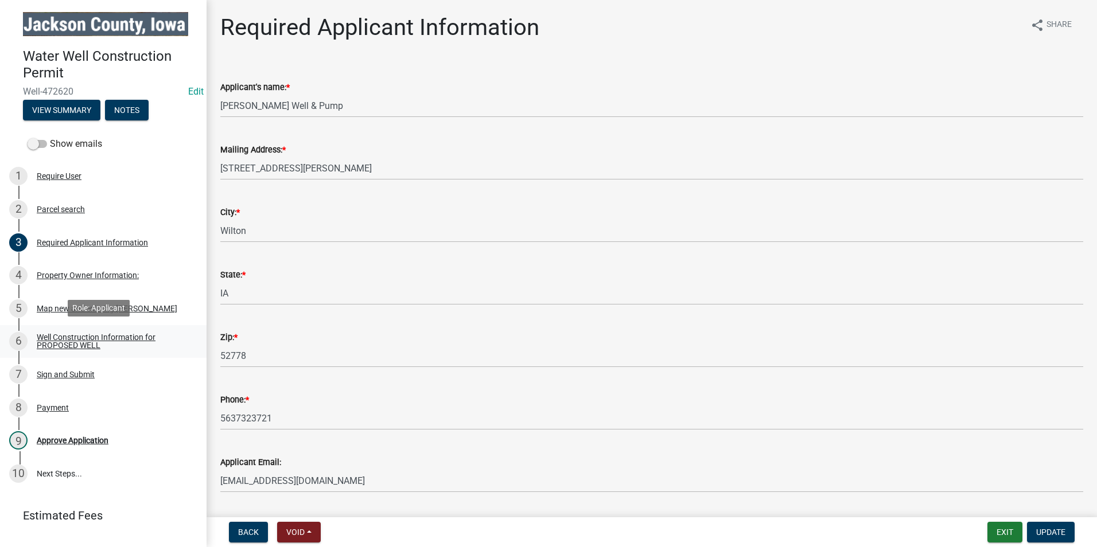
click at [100, 342] on div "Well Construction Information for PROPOSED WELL" at bounding box center [112, 341] width 151 height 16
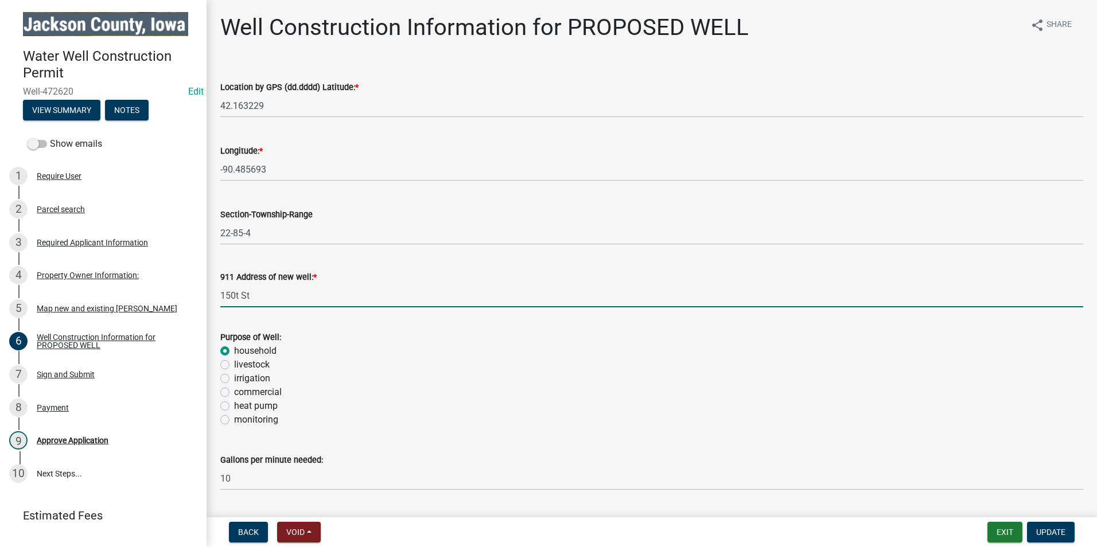
click at [222, 297] on input "150t St" at bounding box center [651, 296] width 863 height 24
drag, startPoint x: 254, startPoint y: 298, endPoint x: 217, endPoint y: 299, distance: 37.3
click at [217, 299] on div "911 Address of new well: * 150t St" at bounding box center [652, 280] width 880 height 53
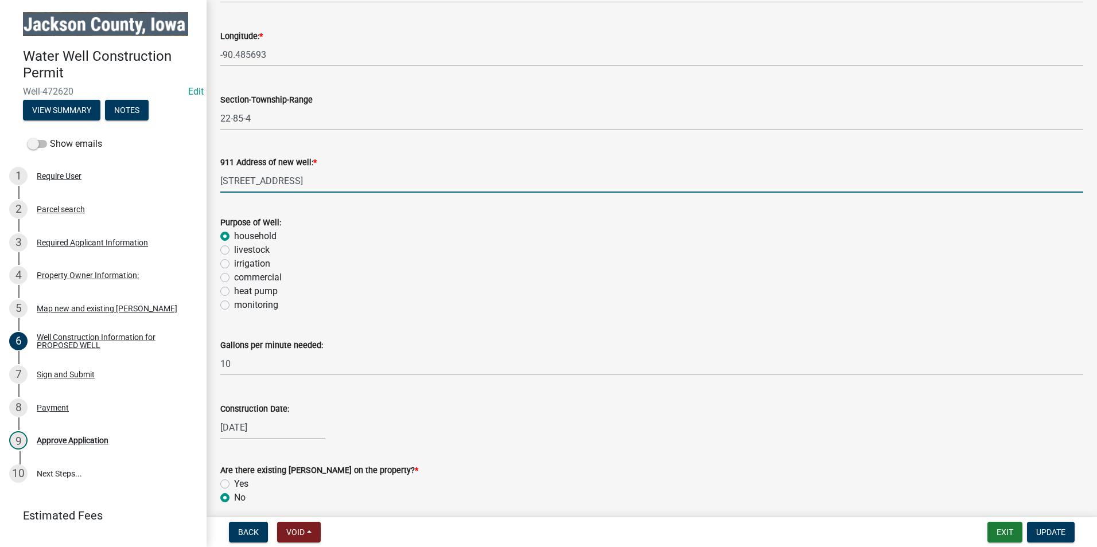
scroll to position [225, 0]
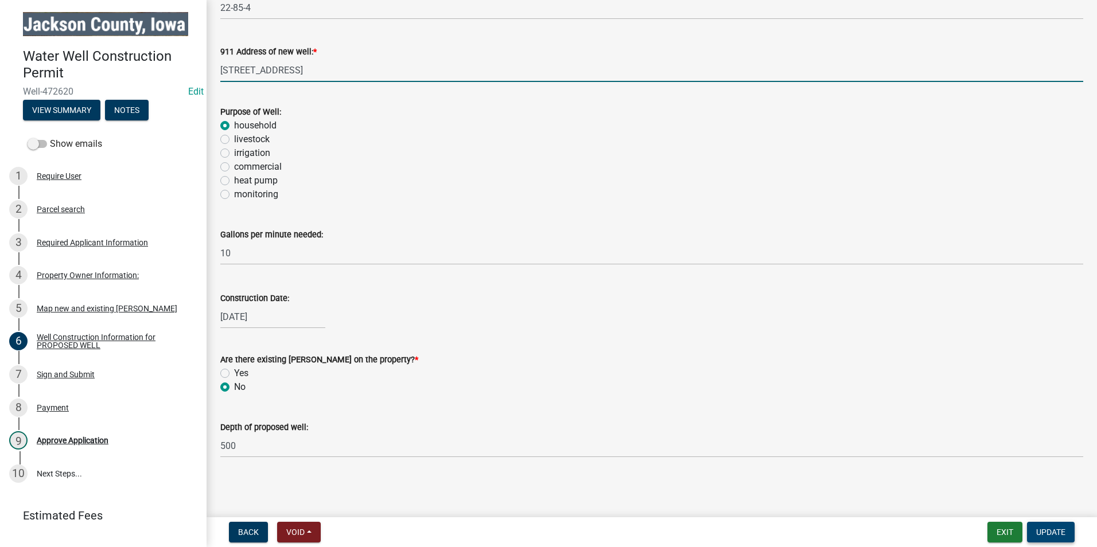
type input "[STREET_ADDRESS]"
click at [1051, 533] on span "Update" at bounding box center [1050, 532] width 29 height 9
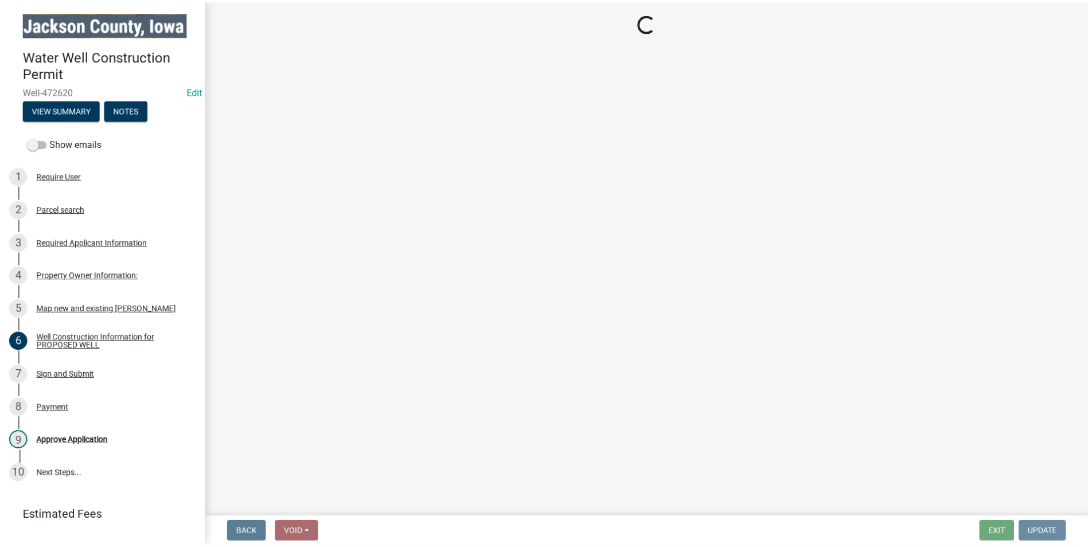
scroll to position [0, 0]
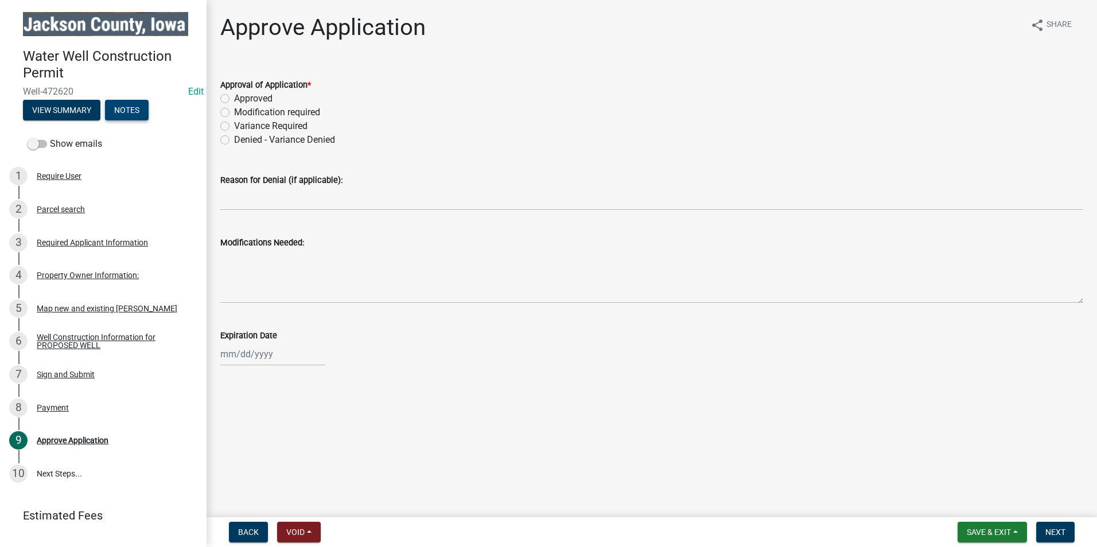
click at [141, 108] on button "Notes" at bounding box center [127, 110] width 44 height 21
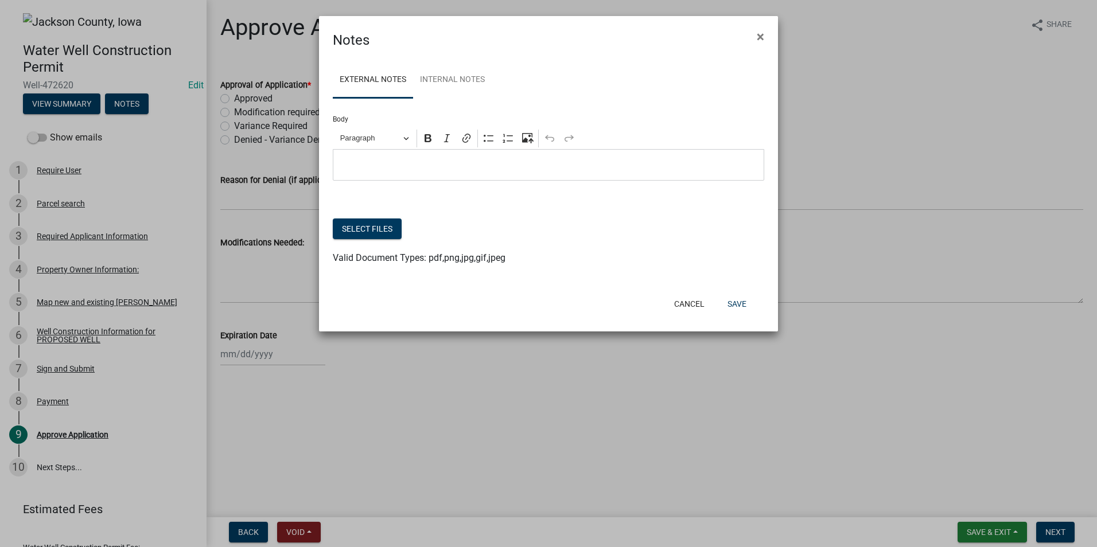
click at [381, 171] on p "Editor editing area: main. Press Alt+0 for help." at bounding box center [548, 165] width 419 height 14
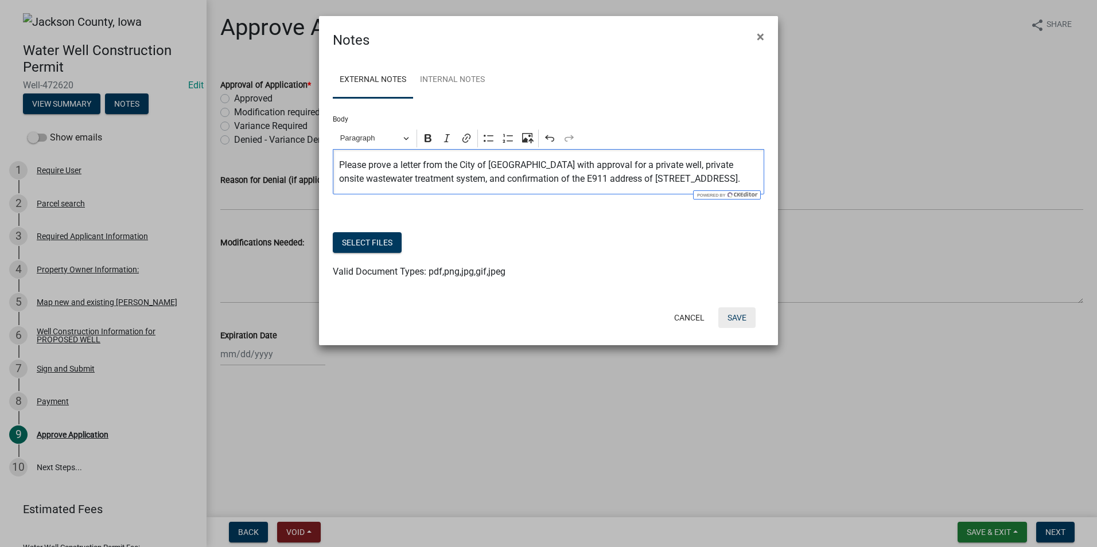
click at [739, 323] on button "Save" at bounding box center [736, 317] width 37 height 21
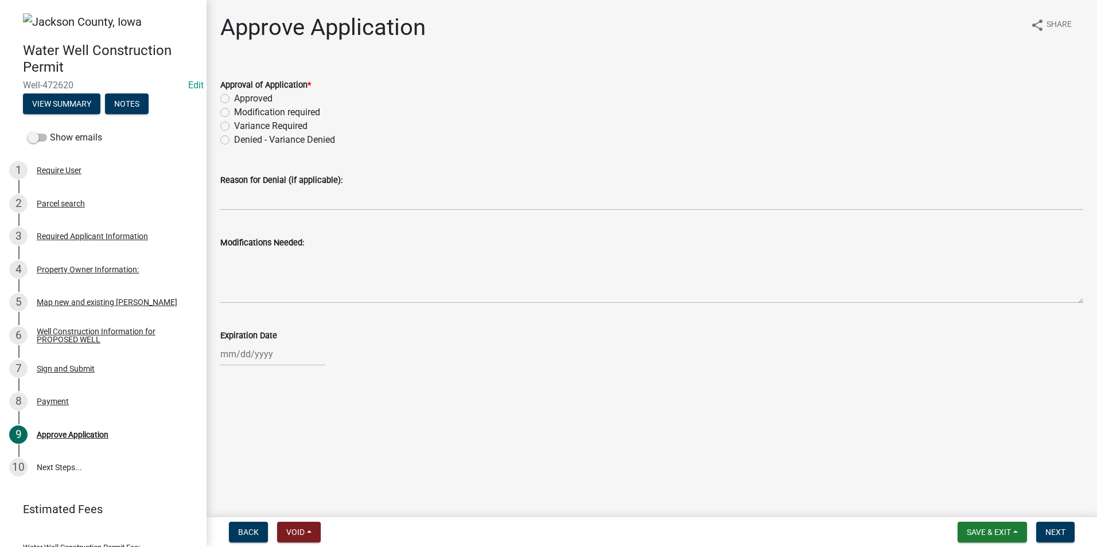
click at [741, 316] on div "Expiration Date" at bounding box center [651, 339] width 863 height 53
click at [987, 533] on span "Save & Exit" at bounding box center [988, 532] width 44 height 9
click at [979, 505] on button "Save & Exit" at bounding box center [981, 503] width 92 height 28
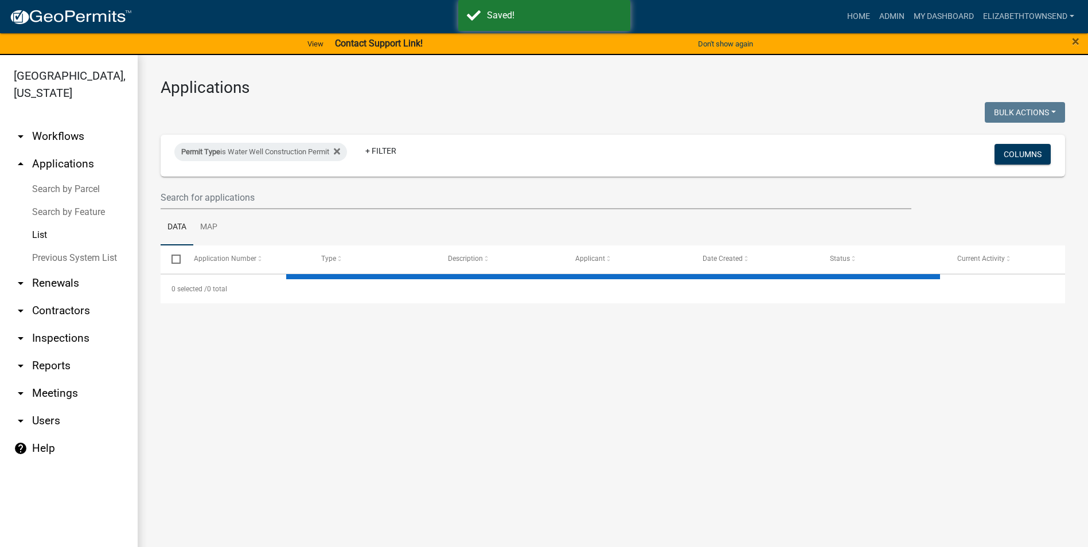
select select "3: 100"
